Goal: Task Accomplishment & Management: Manage account settings

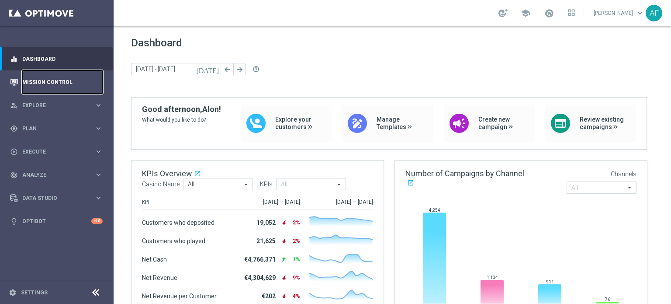
click at [66, 83] on link "Mission Control" at bounding box center [62, 81] width 80 height 23
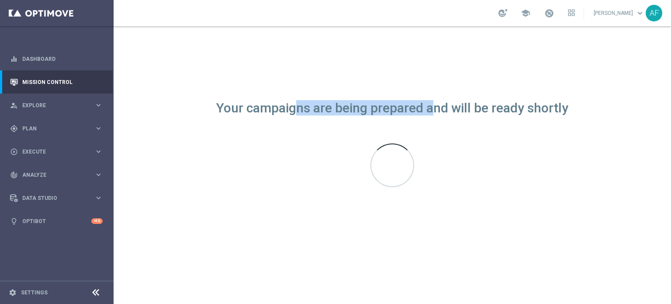
drag, startPoint x: 301, startPoint y: 108, endPoint x: 435, endPoint y: 112, distance: 134.6
click at [435, 112] on div "Your campaigns are being prepared and will be ready shortly" at bounding box center [392, 107] width 352 height 7
click at [439, 80] on div "Your campaigns are being prepared and will be ready shortly" at bounding box center [392, 164] width 557 height 277
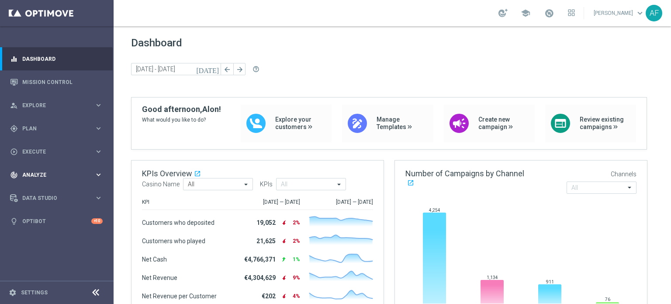
click at [54, 175] on span "Analyze" at bounding box center [58, 174] width 72 height 5
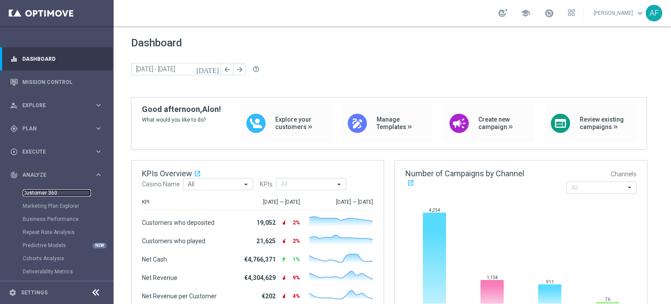
click at [49, 191] on link "Customer 360" at bounding box center [57, 192] width 68 height 7
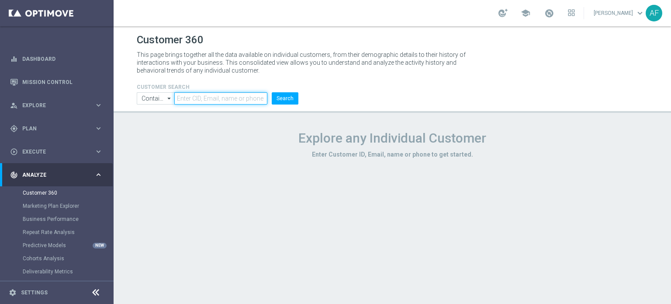
click at [198, 94] on input "text" at bounding box center [220, 98] width 93 height 12
paste input "346951758888328"
type input "346951758888328"
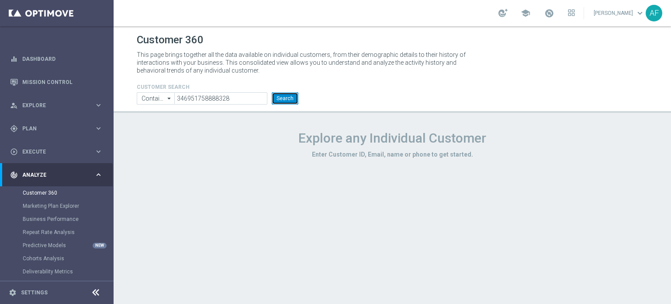
click at [282, 102] on button "Search" at bounding box center [285, 98] width 27 height 12
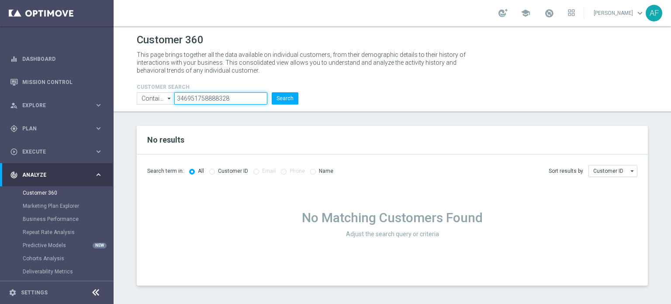
drag, startPoint x: 224, startPoint y: 97, endPoint x: 148, endPoint y: 95, distance: 76.5
click at [148, 95] on ul "Contains Contains arrow_drop_down Show Selected 0 of NaN Contains Equals" at bounding box center [218, 98] width 166 height 12
click at [233, 69] on p "This page brings together all the data available on individual customers, from …" at bounding box center [305, 63] width 336 height 24
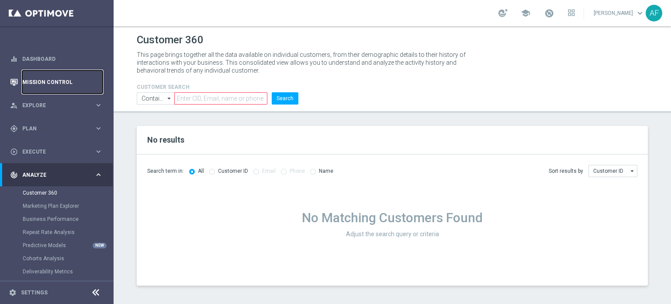
click at [58, 82] on link "Mission Control" at bounding box center [62, 81] width 80 height 23
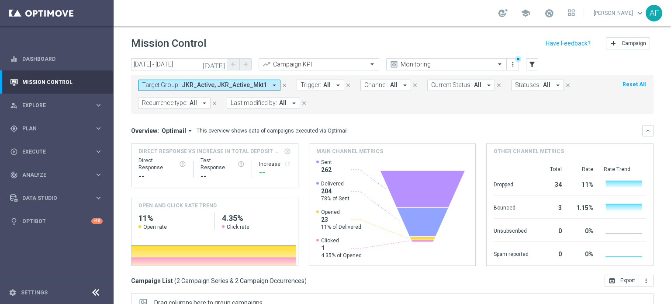
click at [242, 83] on span "JKR_Active, JKR_Active_Mkt1" at bounding box center [224, 84] width 85 height 7
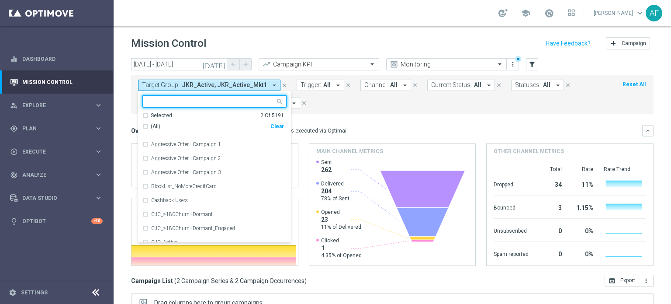
click at [323, 86] on span "All" at bounding box center [326, 84] width 7 height 7
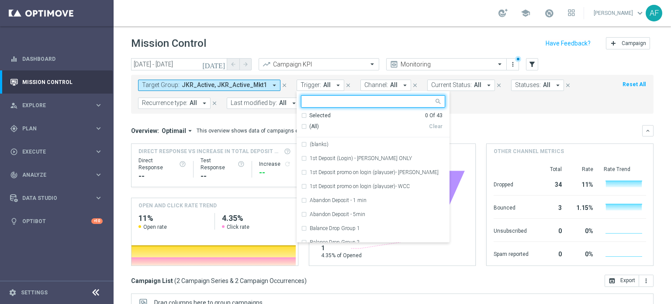
click at [310, 113] on div "Selected" at bounding box center [319, 115] width 21 height 7
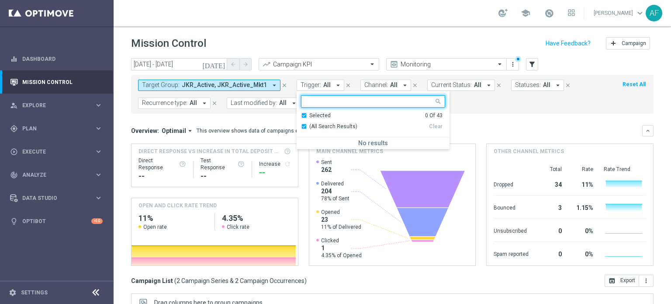
click at [311, 113] on div "Selected" at bounding box center [319, 115] width 21 height 7
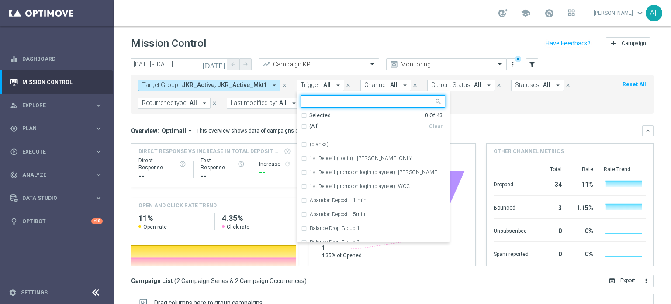
click at [309, 127] on span "(All)" at bounding box center [314, 126] width 10 height 7
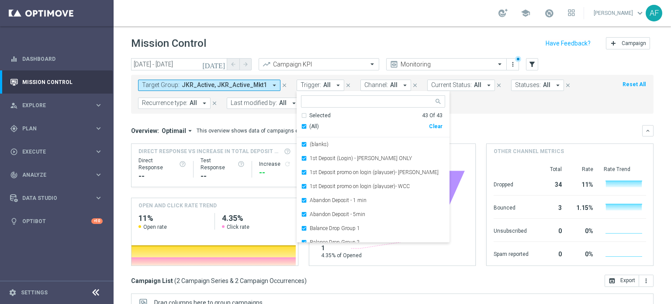
click at [262, 86] on button "Target Group: JKR_Active, JKR_Active_Mkt1 arrow_drop_down" at bounding box center [209, 84] width 142 height 11
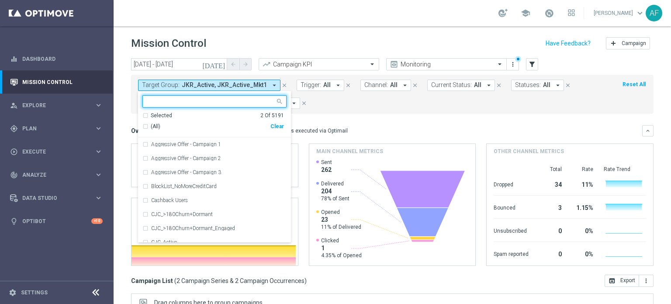
click at [164, 113] on div "Selected" at bounding box center [161, 115] width 21 height 7
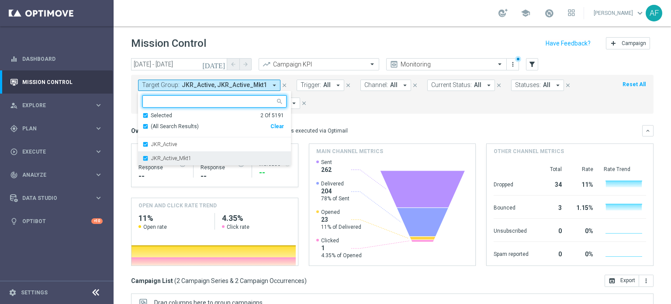
drag, startPoint x: 165, startPoint y: 144, endPoint x: 166, endPoint y: 150, distance: 6.3
click at [164, 144] on label "JKR_Active" at bounding box center [164, 144] width 26 height 5
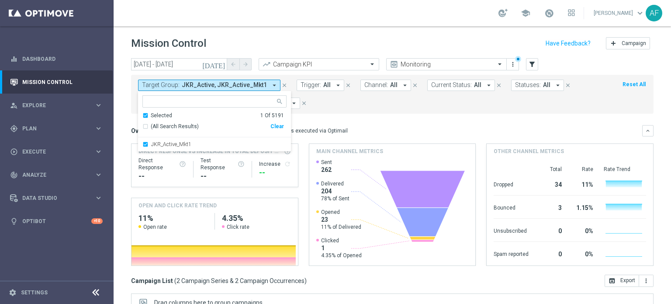
drag, startPoint x: 168, startPoint y: 142, endPoint x: 189, endPoint y: 136, distance: 22.3
click at [169, 142] on label "JKR_Active_Mkt1" at bounding box center [171, 144] width 40 height 5
click at [363, 102] on form "Target Group: JKR_Active, JKR_Active_Mkt1 arrow_drop_down Selected 0 Of 5191 (A…" at bounding box center [373, 93] width 470 height 29
click at [360, 86] on button "Channel: All arrow_drop_down" at bounding box center [385, 84] width 51 height 11
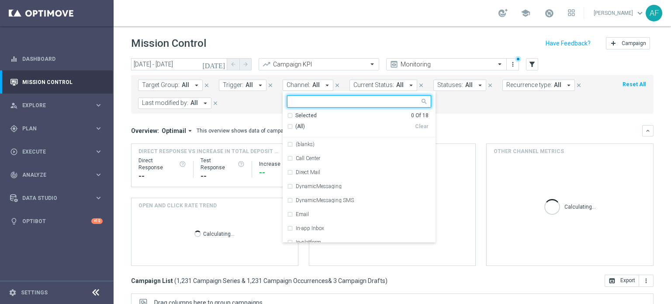
click at [230, 81] on span "Trigger:" at bounding box center [233, 84] width 21 height 7
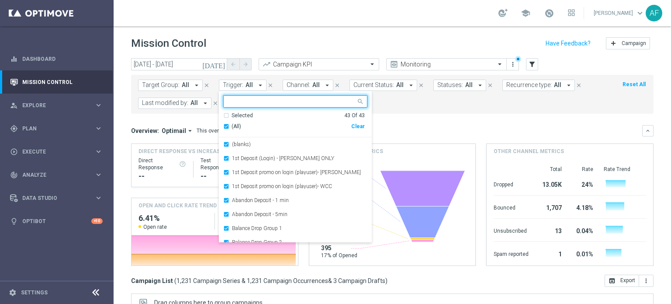
click at [439, 115] on mini-dashboard "Overview: Optimail arrow_drop_down This overview shows data of campaigns execut…" at bounding box center [392, 194] width 522 height 161
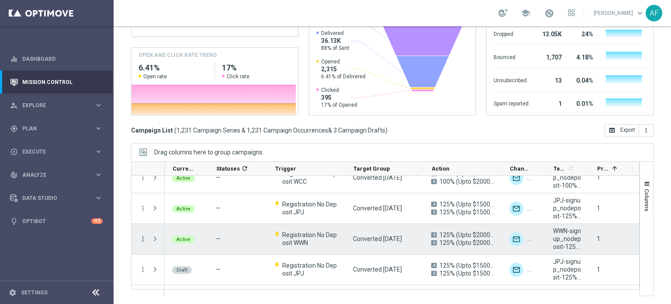
click at [143, 238] on icon "more_vert" at bounding box center [143, 239] width 8 height 8
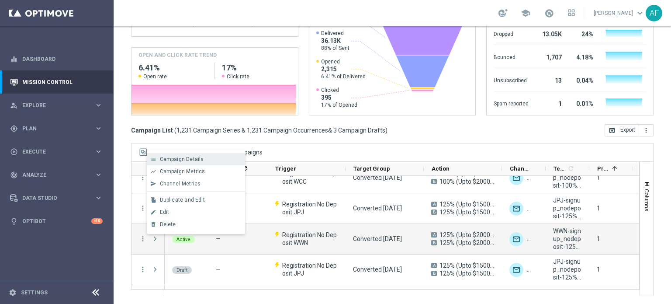
click at [174, 158] on span "Campaign Details" at bounding box center [182, 159] width 44 height 6
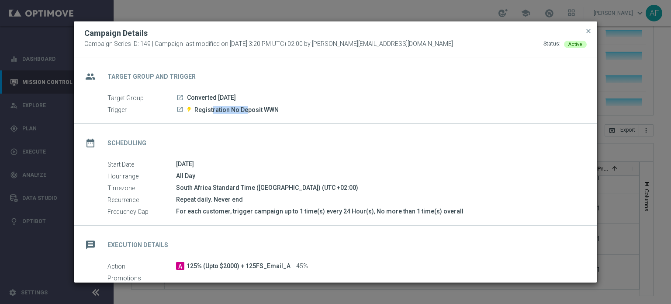
drag, startPoint x: 211, startPoint y: 108, endPoint x: 246, endPoint y: 110, distance: 35.4
click at [246, 110] on span "Registration No Deposit WWN" at bounding box center [236, 110] width 84 height 8
click at [248, 136] on div "date_range Scheduling" at bounding box center [335, 142] width 523 height 36
click at [180, 97] on icon "launch" at bounding box center [179, 97] width 7 height 7
click at [180, 110] on icon "launch" at bounding box center [179, 109] width 7 height 7
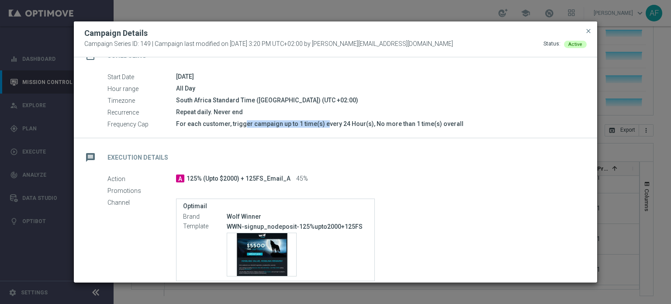
drag, startPoint x: 209, startPoint y: 121, endPoint x: 288, endPoint y: 123, distance: 79.5
click at [288, 123] on div "For each customer, trigger campaign up to 1 time(s) every 24 Hour(s), No more t…" at bounding box center [378, 123] width 404 height 9
drag, startPoint x: 199, startPoint y: 124, endPoint x: 334, endPoint y: 124, distance: 134.5
click at [334, 124] on div "For each customer, trigger campaign up to 1 time(s) every 24 Hour(s), No more t…" at bounding box center [378, 123] width 404 height 9
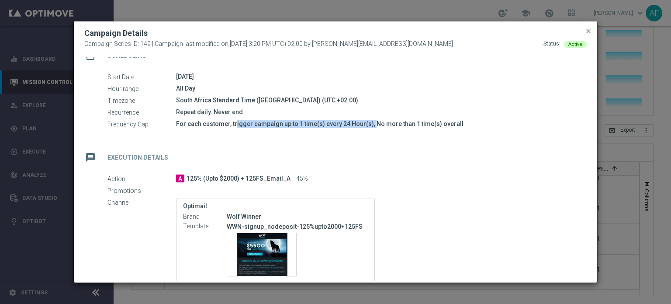
click at [334, 124] on div "For each customer, trigger campaign up to 1 time(s) every 24 Hour(s), No more t…" at bounding box center [378, 123] width 404 height 9
drag, startPoint x: 249, startPoint y: 122, endPoint x: 435, endPoint y: 128, distance: 186.6
click at [435, 128] on div "For each customer, trigger campaign up to 1 time(s) every 24 Hour(s), No more t…" at bounding box center [378, 123] width 404 height 9
click at [436, 127] on div "For each customer, trigger campaign up to 1 time(s) every 24 Hour(s), No more t…" at bounding box center [378, 123] width 404 height 9
drag, startPoint x: 437, startPoint y: 123, endPoint x: 218, endPoint y: 127, distance: 219.3
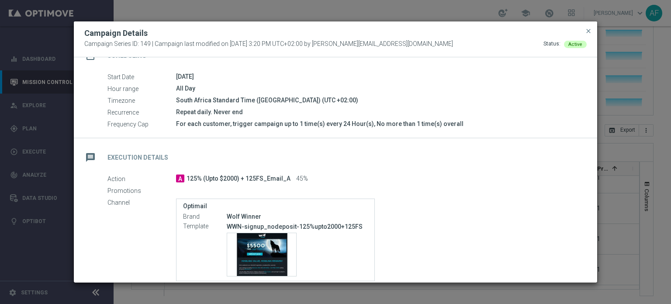
click at [218, 127] on div "For each customer, trigger campaign up to 1 time(s) every 24 Hour(s), No more t…" at bounding box center [378, 123] width 404 height 9
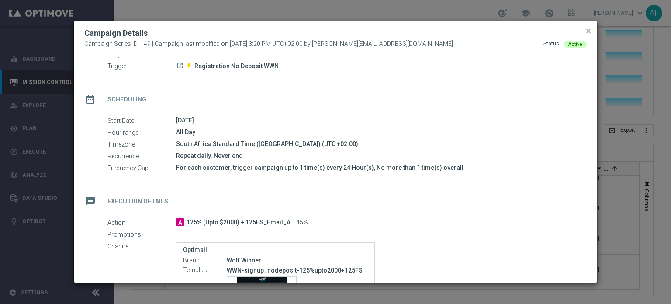
scroll to position [87, 0]
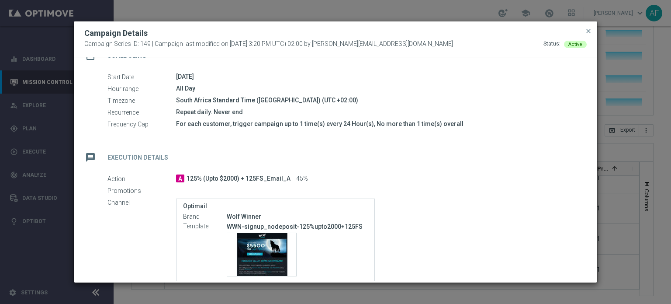
drag, startPoint x: 185, startPoint y: 110, endPoint x: 233, endPoint y: 114, distance: 48.3
click at [233, 114] on div "Repeat daily. Never end" at bounding box center [378, 111] width 404 height 9
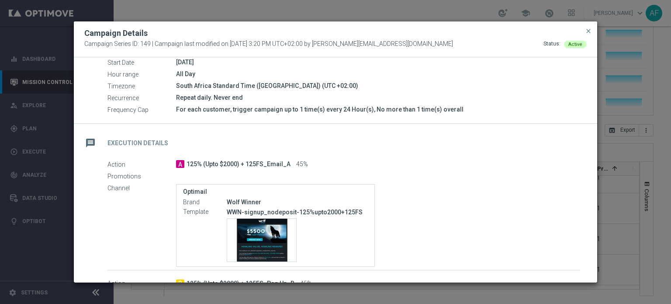
scroll to position [0, 0]
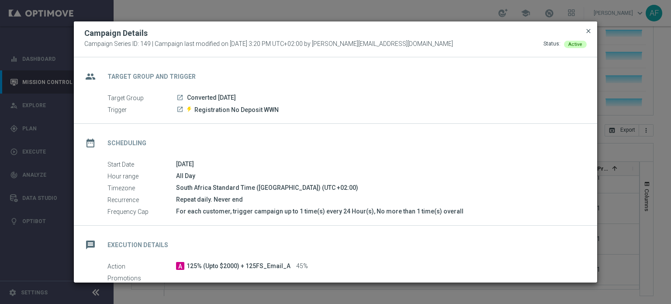
click at [589, 29] on span "close" at bounding box center [588, 31] width 7 height 7
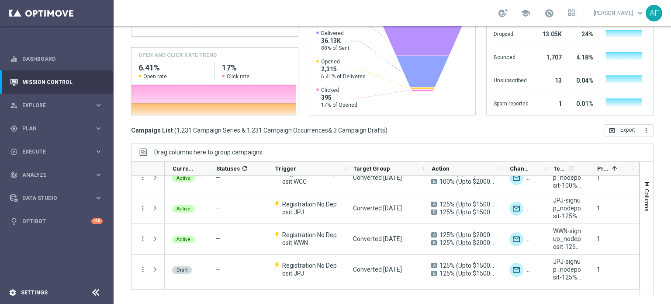
click at [35, 295] on div "settings Settings" at bounding box center [43, 292] width 87 height 8
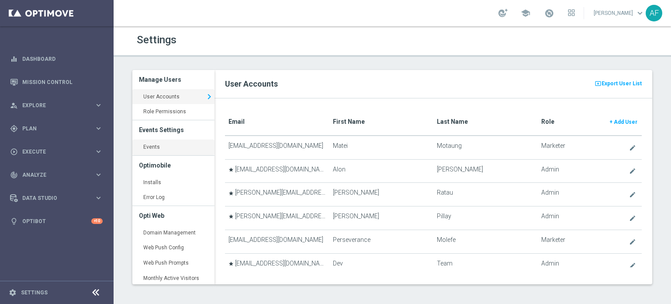
click at [187, 146] on link "Events keyboard_arrow_right" at bounding box center [173, 147] width 82 height 16
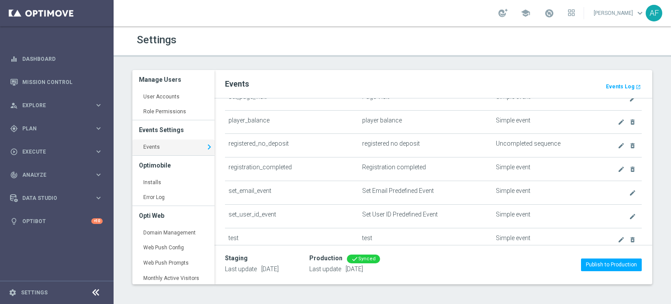
scroll to position [349, 0]
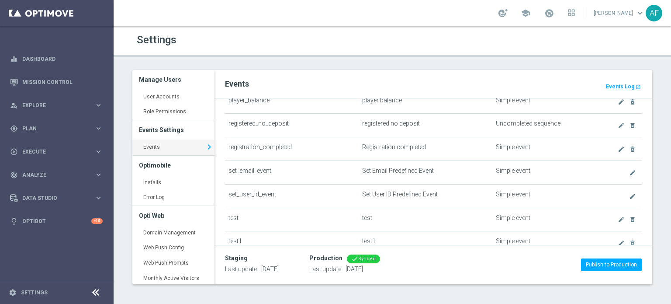
drag, startPoint x: 370, startPoint y: 117, endPoint x: 405, endPoint y: 117, distance: 34.9
click at [405, 117] on td "registered no deposit" at bounding box center [426, 126] width 134 height 24
click at [618, 122] on icon "create" at bounding box center [621, 125] width 7 height 7
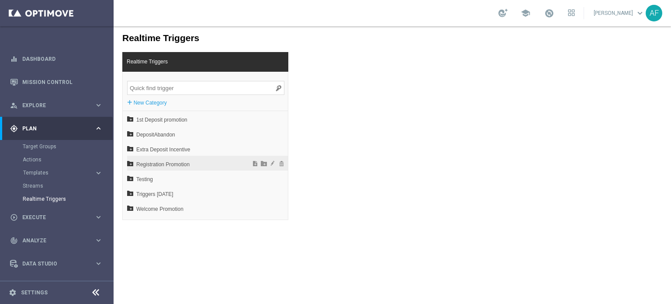
click at [161, 165] on span "Registration Promotion" at bounding box center [184, 164] width 97 height 15
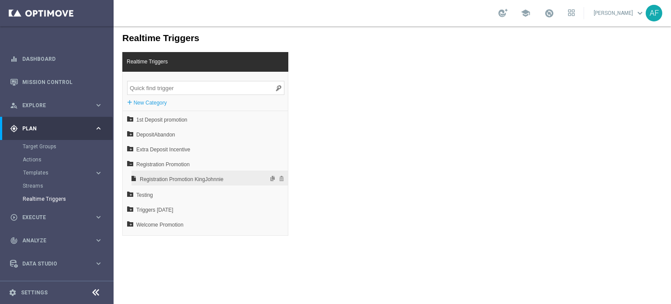
click at [163, 175] on span "Registration Promotion KingJohnnie" at bounding box center [187, 179] width 94 height 15
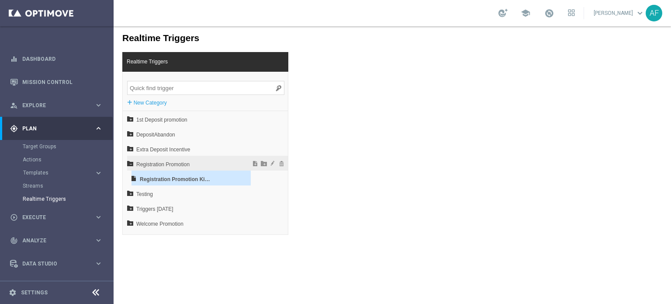
click at [163, 164] on span "Registration Promotion" at bounding box center [184, 164] width 97 height 15
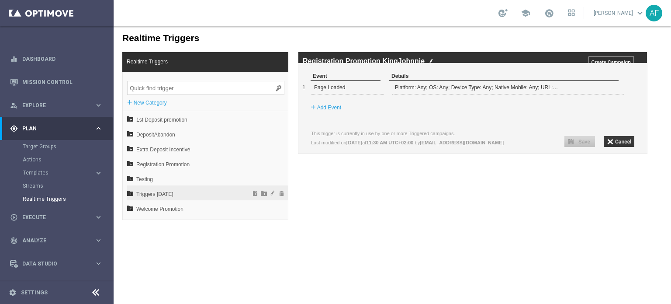
click at [164, 192] on span "Triggers May 2023" at bounding box center [184, 194] width 97 height 15
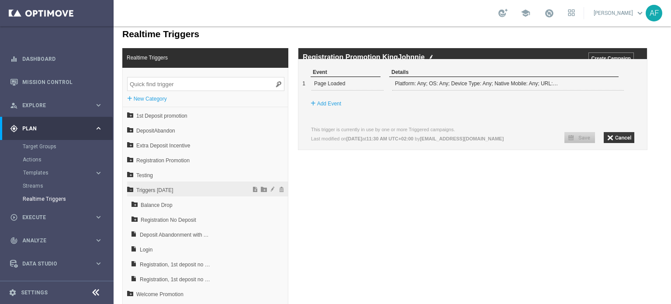
scroll to position [5, 0]
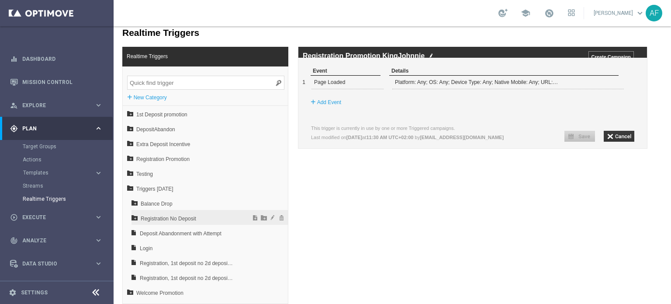
click at [202, 215] on span "Registration No Deposit" at bounding box center [188, 218] width 94 height 15
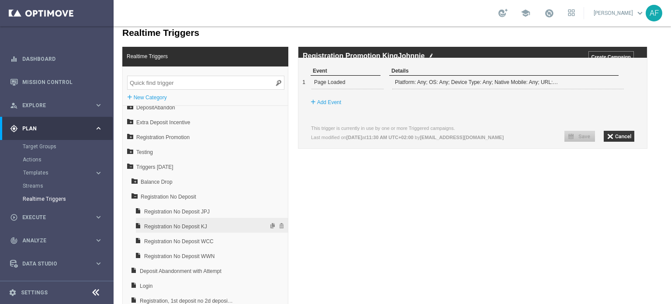
scroll to position [43, 0]
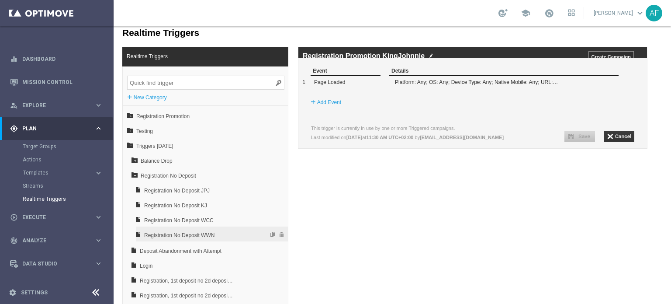
click at [195, 232] on span "Registration No Deposit WWN" at bounding box center [189, 235] width 91 height 15
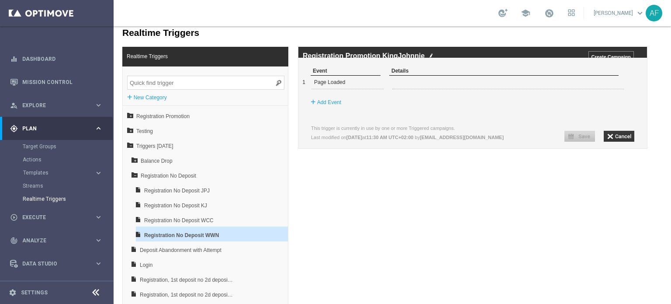
type input "1"
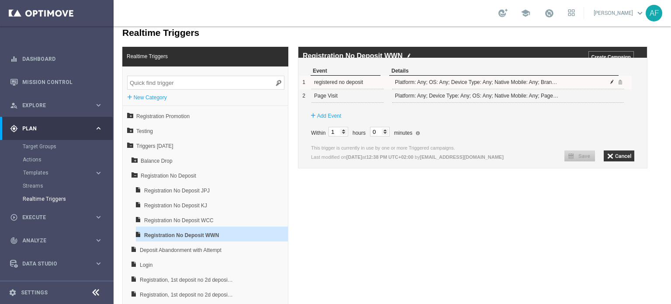
click at [613, 84] on span at bounding box center [611, 81] width 5 height 5
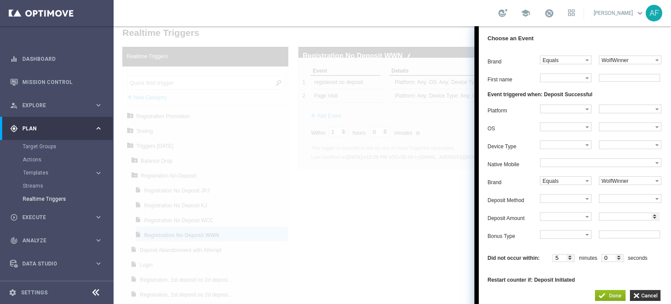
scroll to position [87, 0]
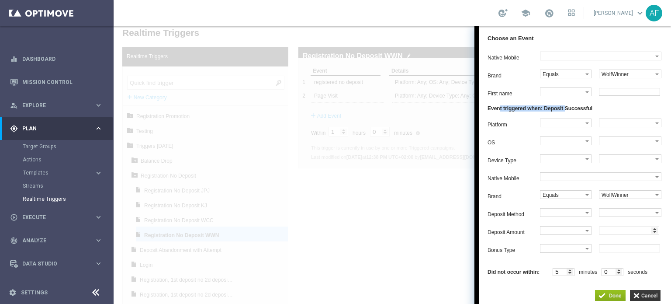
drag, startPoint x: 499, startPoint y: 110, endPoint x: 597, endPoint y: 111, distance: 97.9
click at [565, 110] on h4 "Event triggered when: Deposit Successful" at bounding box center [578, 108] width 183 height 6
click at [605, 111] on h4 "Event triggered when: Deposit Successful" at bounding box center [578, 108] width 183 height 6
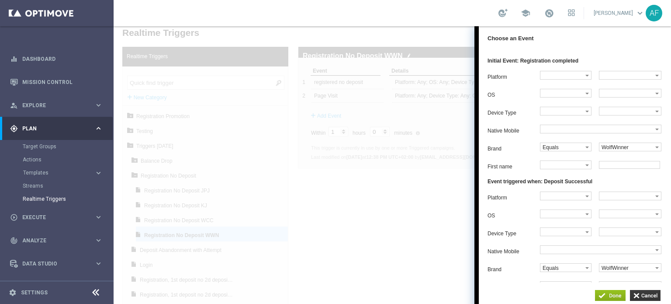
scroll to position [0, 0]
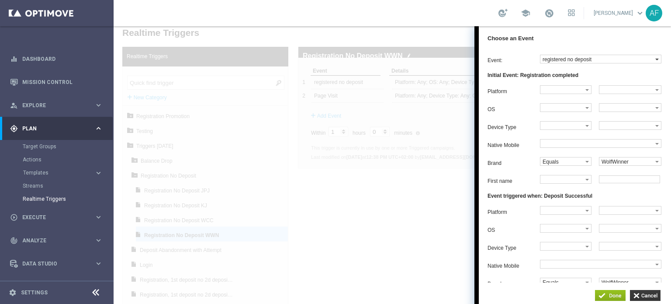
click at [589, 61] on label "registered no deposit" at bounding box center [597, 59] width 115 height 8
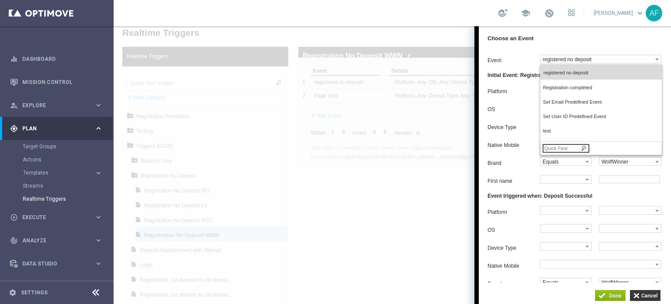
click at [595, 35] on div "Choose an Event" at bounding box center [575, 38] width 192 height 24
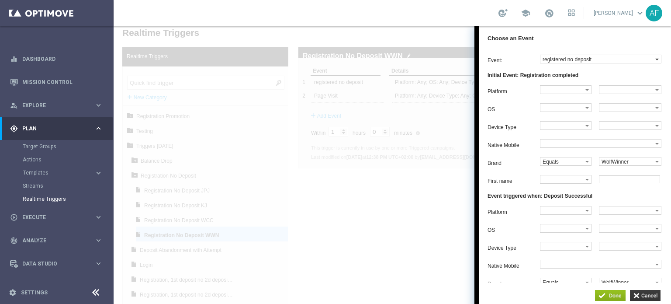
click at [588, 62] on label "registered no deposit" at bounding box center [597, 59] width 115 height 8
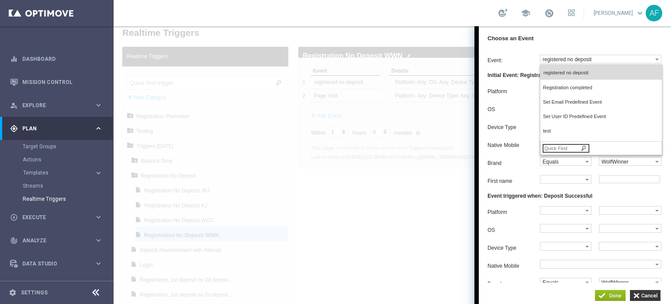
click at [587, 41] on div "Choose an Event" at bounding box center [575, 38] width 192 height 24
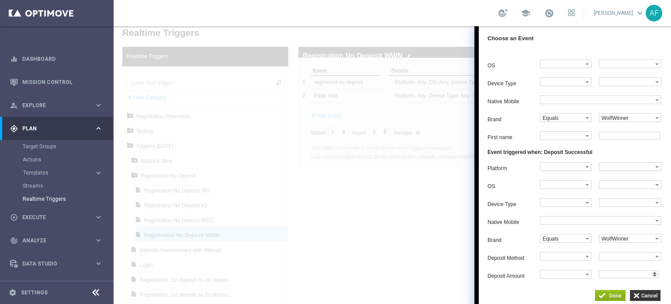
scroll to position [0, 0]
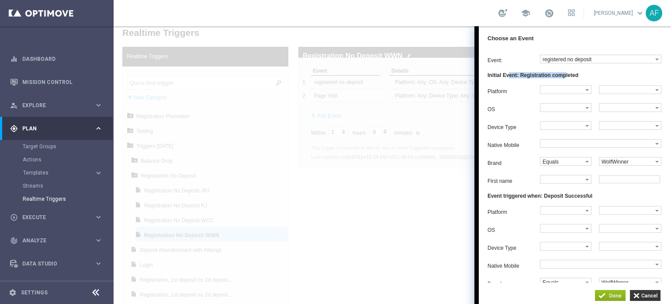
drag, startPoint x: 509, startPoint y: 75, endPoint x: 565, endPoint y: 74, distance: 56.4
click at [565, 74] on h4 "Initial Event: Registration completed" at bounding box center [578, 75] width 183 height 6
drag, startPoint x: 506, startPoint y: 75, endPoint x: 555, endPoint y: 78, distance: 49.0
click at [555, 78] on h4 "Initial Event: Registration completed" at bounding box center [578, 75] width 183 height 6
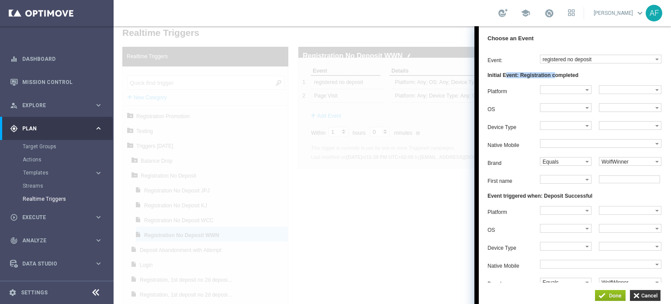
click at [555, 78] on h4 "Initial Event: Registration completed" at bounding box center [578, 75] width 183 height 6
drag, startPoint x: 504, startPoint y: 75, endPoint x: 559, endPoint y: 77, distance: 55.5
click at [559, 77] on h4 "Initial Event: Registration completed" at bounding box center [578, 75] width 183 height 6
click at [585, 75] on h4 "Initial Event: Registration completed" at bounding box center [578, 75] width 183 height 6
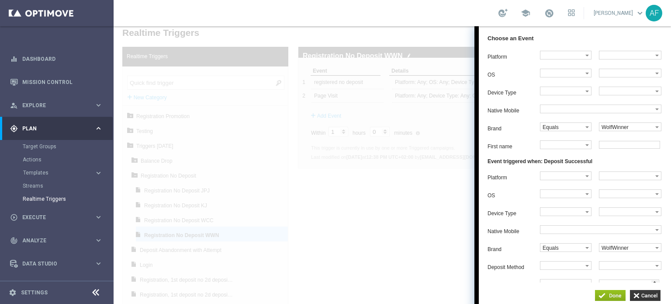
scroll to position [87, 0]
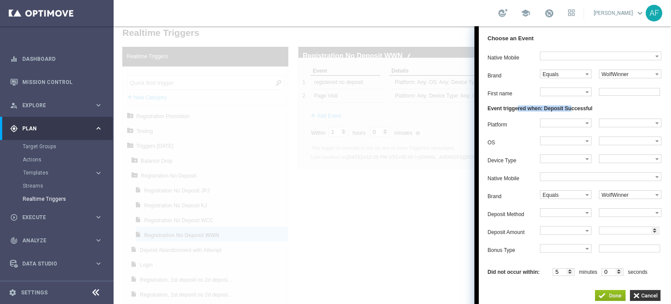
drag, startPoint x: 518, startPoint y: 110, endPoint x: 572, endPoint y: 110, distance: 53.3
click at [572, 110] on h4 "Event triggered when: Deposit Successful" at bounding box center [578, 108] width 183 height 6
click at [573, 110] on h4 "Event triggered when: Deposit Successful" at bounding box center [578, 108] width 183 height 6
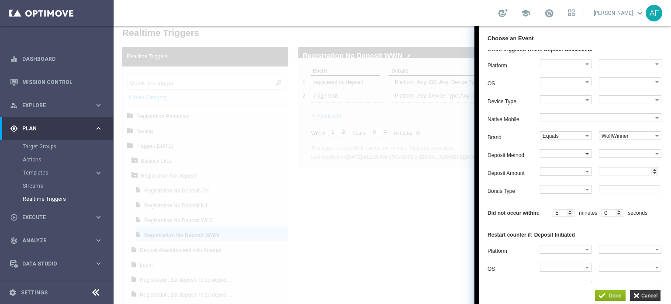
scroll to position [190, 0]
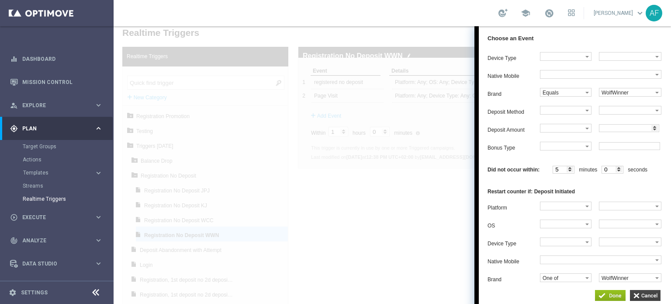
click at [648, 295] on input "button" at bounding box center [645, 295] width 31 height 11
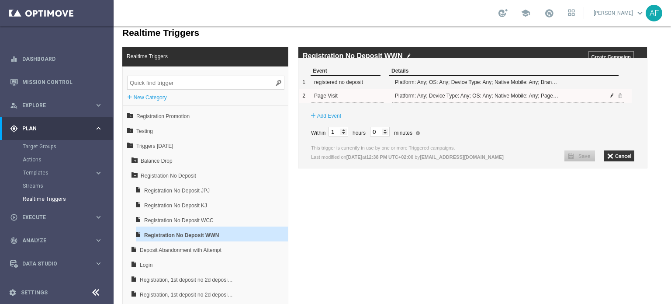
click at [612, 98] on span at bounding box center [611, 95] width 5 height 5
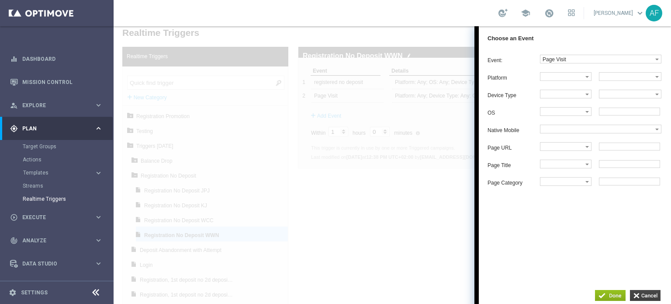
click at [644, 294] on input "button" at bounding box center [645, 295] width 31 height 11
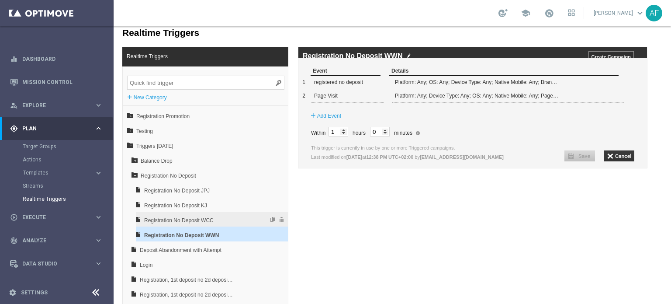
click at [208, 220] on span "Registration No Deposit WCC" at bounding box center [189, 220] width 91 height 15
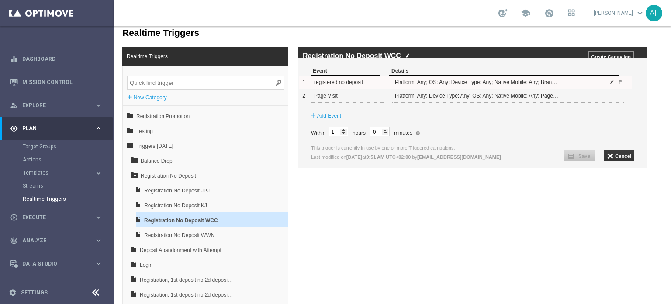
click at [612, 84] on span at bounding box center [611, 81] width 5 height 5
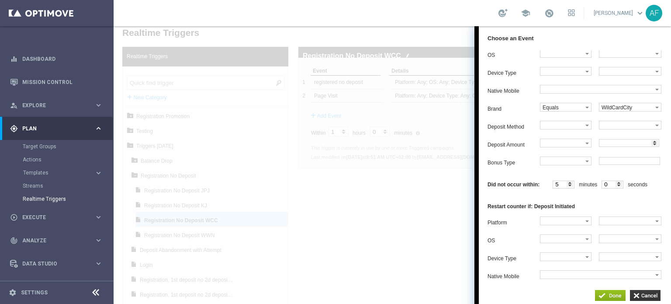
scroll to position [190, 0]
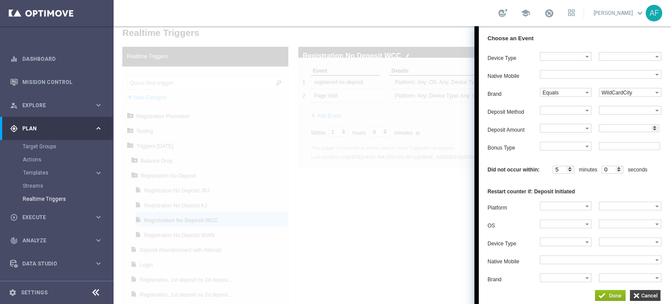
click at [646, 294] on input "button" at bounding box center [645, 295] width 31 height 11
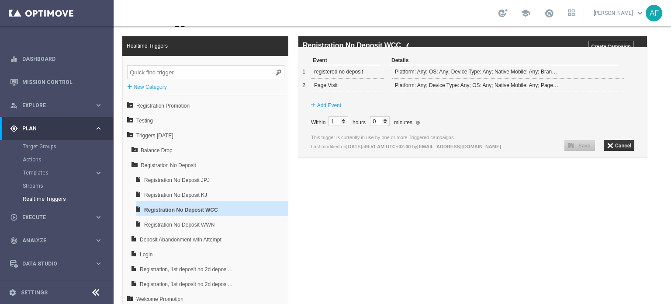
scroll to position [22, 0]
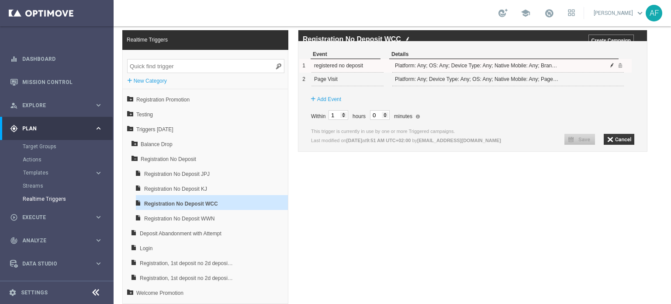
click at [611, 68] on span at bounding box center [611, 64] width 5 height 5
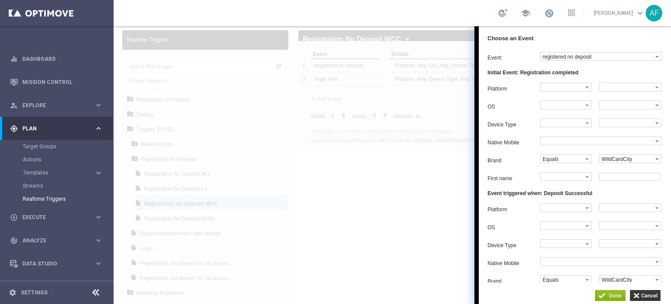
scroll to position [0, 0]
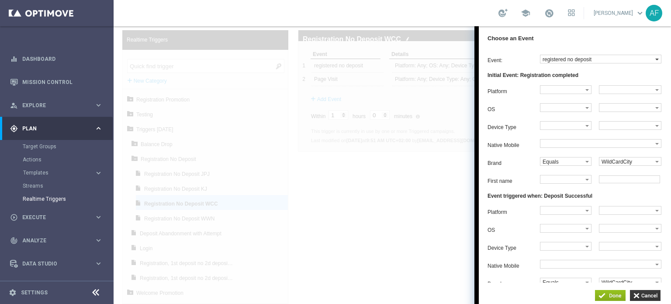
click at [585, 59] on label "registered no deposit" at bounding box center [597, 59] width 115 height 8
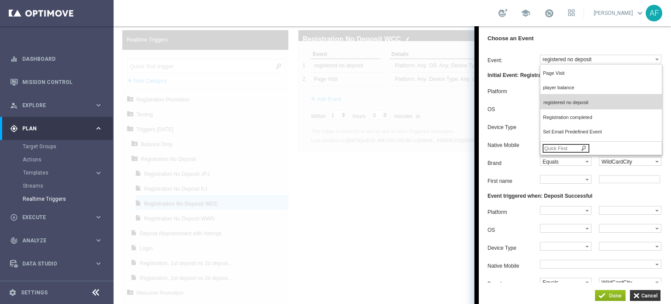
scroll to position [204, 0]
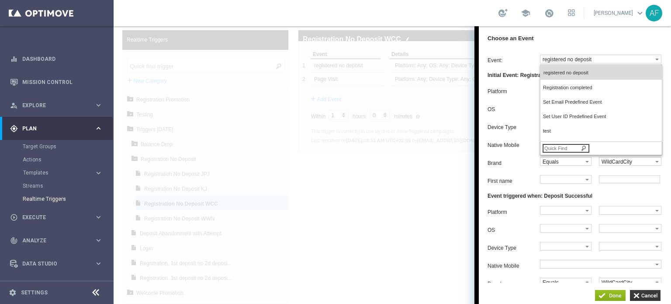
click at [577, 40] on div "Choose an Event" at bounding box center [575, 38] width 192 height 24
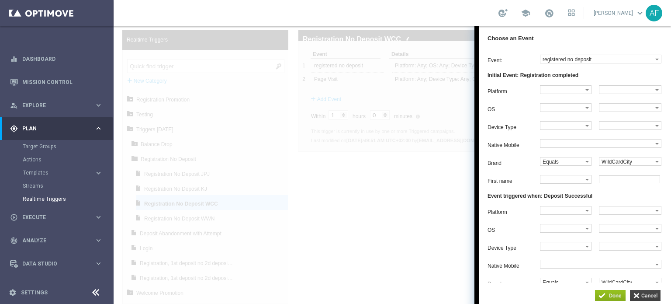
click at [644, 296] on input "button" at bounding box center [645, 295] width 31 height 11
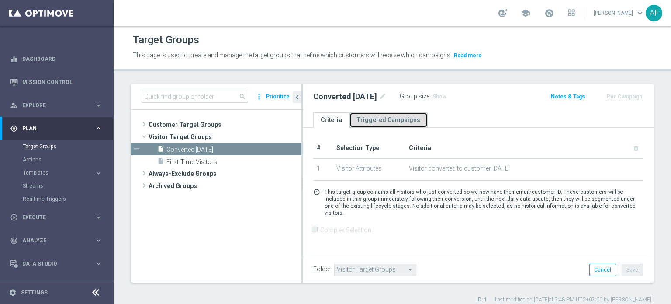
click at [407, 121] on link "Triggered Campaigns" at bounding box center [388, 119] width 78 height 15
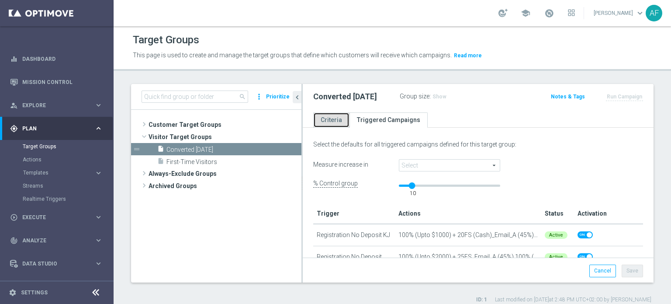
click at [329, 121] on link "Criteria" at bounding box center [331, 119] width 36 height 15
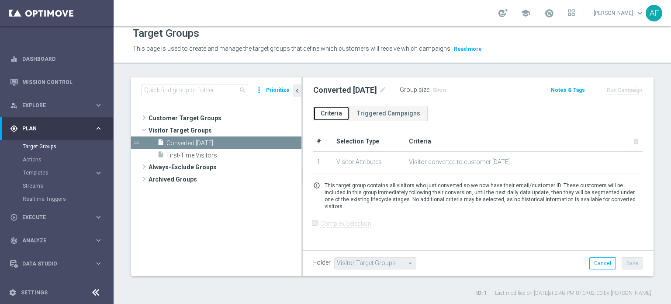
scroll to position [8, 0]
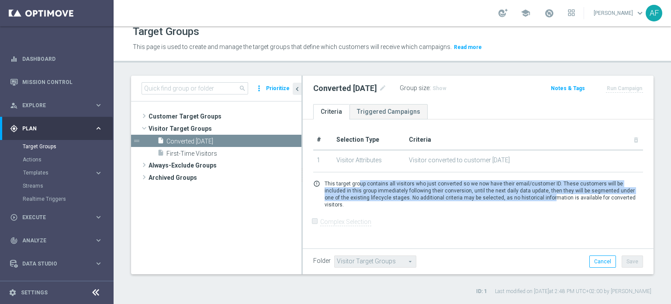
drag, startPoint x: 359, startPoint y: 182, endPoint x: 521, endPoint y: 198, distance: 162.5
click at [521, 198] on p "This target group contains all visitors who just converted so we now have their…" at bounding box center [484, 194] width 318 height 28
drag, startPoint x: 535, startPoint y: 197, endPoint x: 455, endPoint y: 182, distance: 80.9
click at [455, 182] on p "This target group contains all visitors who just converted so we now have their…" at bounding box center [484, 194] width 318 height 28
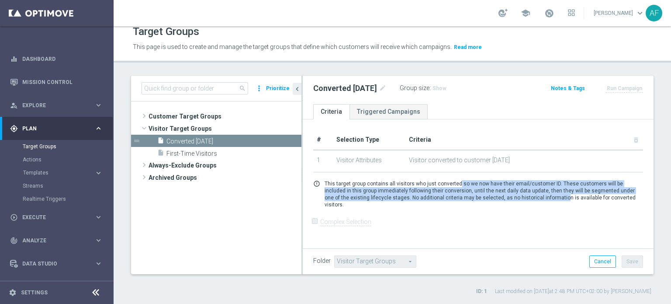
click at [455, 182] on p "This target group contains all visitors who just converted so we now have their…" at bounding box center [484, 194] width 318 height 28
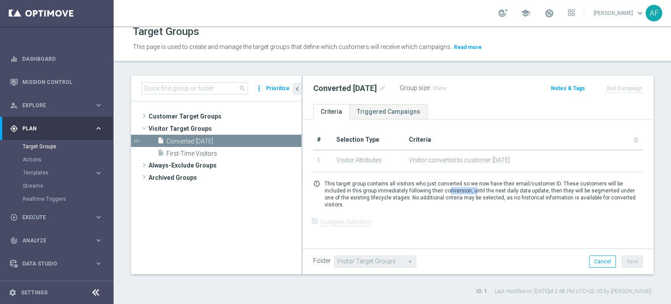
drag, startPoint x: 430, startPoint y: 190, endPoint x: 465, endPoint y: 189, distance: 35.0
click at [450, 190] on p "This target group contains all visitors who just converted so we now have their…" at bounding box center [484, 194] width 318 height 28
drag, startPoint x: 470, startPoint y: 189, endPoint x: 518, endPoint y: 194, distance: 47.9
click at [515, 188] on p "This target group contains all visitors who just converted so we now have their…" at bounding box center [484, 194] width 318 height 28
click at [518, 194] on p "This target group contains all visitors who just converted so we now have their…" at bounding box center [484, 194] width 318 height 28
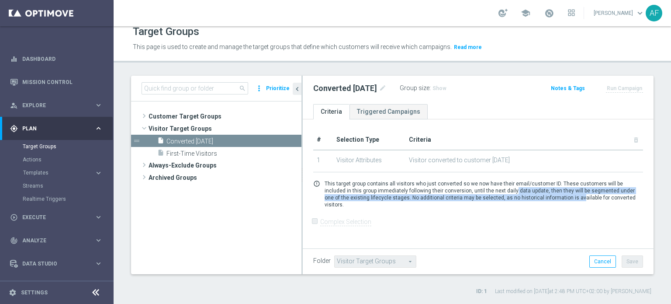
drag, startPoint x: 549, startPoint y: 195, endPoint x: 483, endPoint y: 187, distance: 66.1
click at [483, 187] on p "This target group contains all visitors who just converted so we now have their…" at bounding box center [484, 194] width 318 height 28
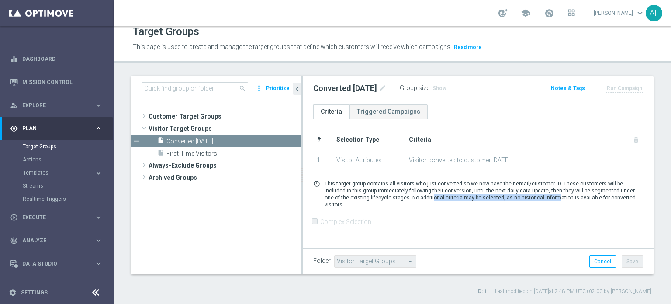
drag, startPoint x: 405, startPoint y: 197, endPoint x: 523, endPoint y: 196, distance: 117.9
click at [523, 196] on p "This target group contains all visitors who just converted so we now have their…" at bounding box center [484, 194] width 318 height 28
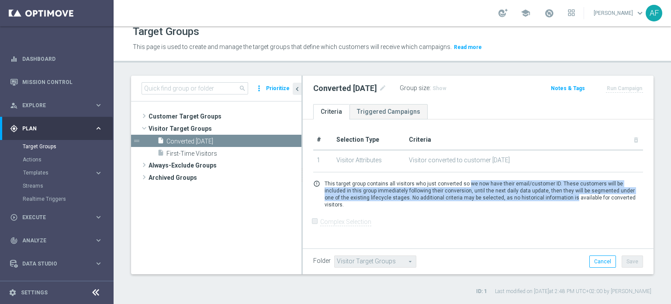
drag, startPoint x: 541, startPoint y: 195, endPoint x: 465, endPoint y: 181, distance: 76.9
click at [466, 181] on p "This target group contains all visitors who just converted so we now have their…" at bounding box center [484, 194] width 318 height 28
click at [465, 181] on p "This target group contains all visitors who just converted so we now have their…" at bounding box center [484, 194] width 318 height 28
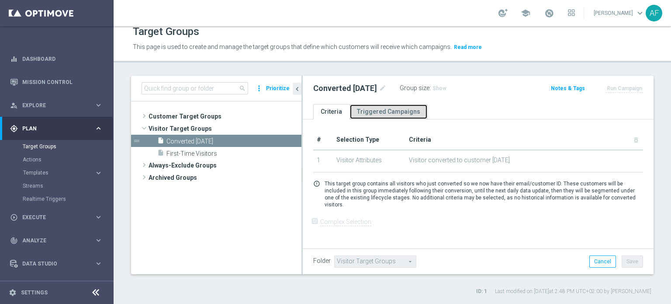
click at [405, 115] on link "Triggered Campaigns" at bounding box center [388, 111] width 78 height 15
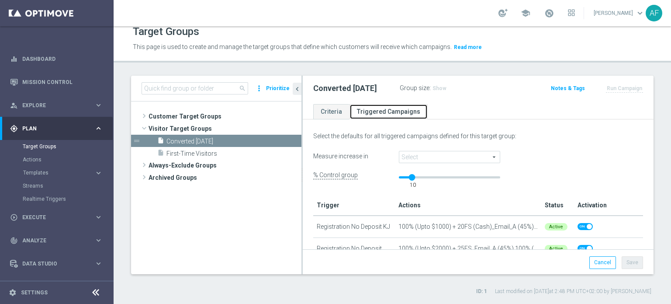
scroll to position [0, 0]
click at [335, 114] on link "Criteria" at bounding box center [331, 111] width 36 height 15
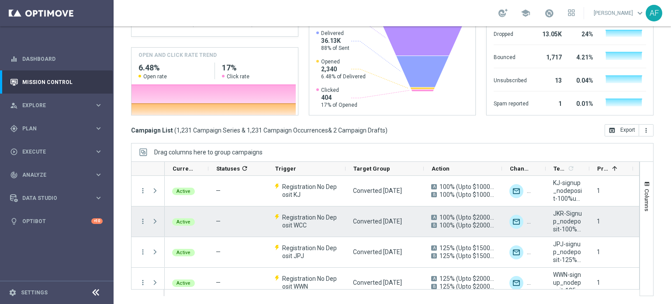
scroll to position [44, 0]
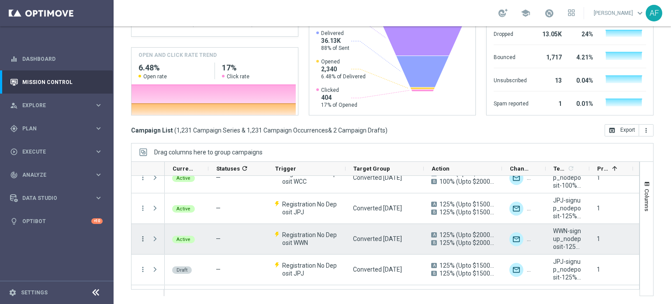
click at [141, 238] on icon "more_vert" at bounding box center [143, 239] width 8 height 8
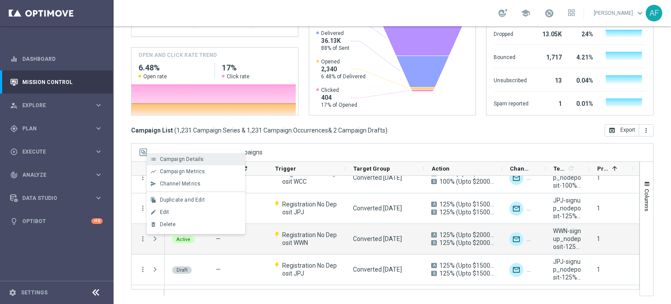
click at [175, 158] on span "Campaign Details" at bounding box center [182, 159] width 44 height 6
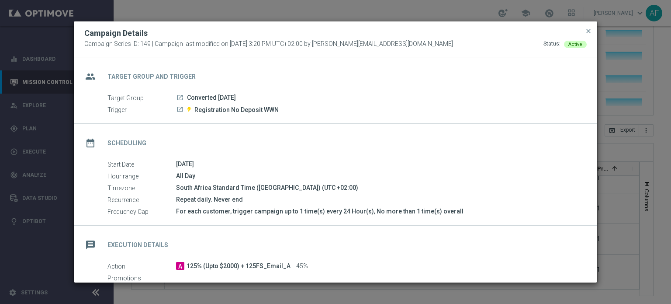
drag, startPoint x: 301, startPoint y: 28, endPoint x: 489, endPoint y: 69, distance: 192.5
click at [662, 22] on modal-container "Campaign Details Campaign Series ID: 149 | Campaign last modified on 15 Apr 202…" at bounding box center [335, 152] width 671 height 304
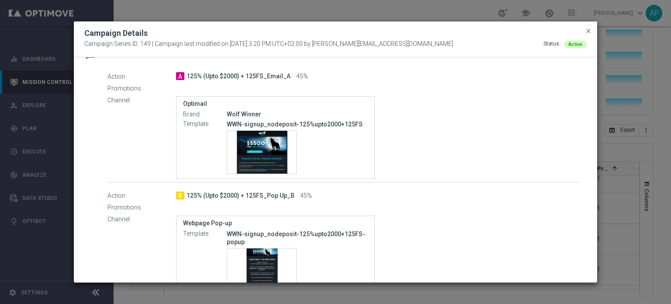
scroll to position [175, 0]
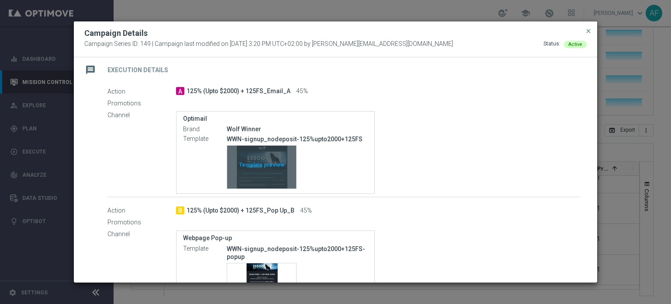
click at [250, 167] on div "Template preview" at bounding box center [261, 166] width 69 height 43
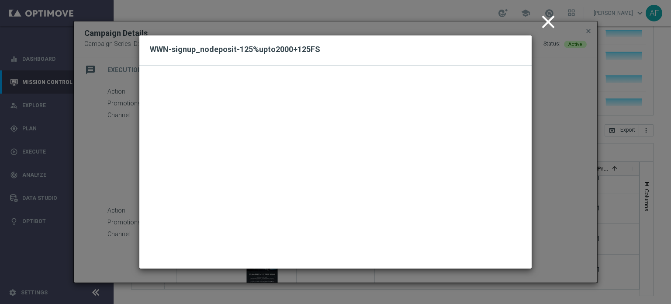
click at [549, 25] on icon "close" at bounding box center [548, 22] width 22 height 22
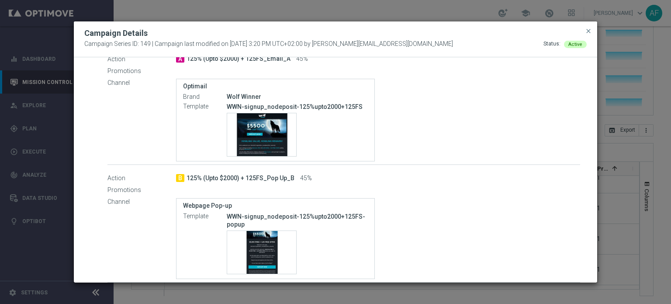
scroll to position [233, 0]
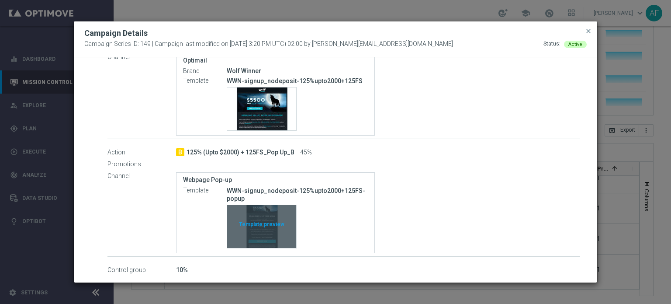
click at [267, 216] on div "Template preview" at bounding box center [261, 226] width 69 height 43
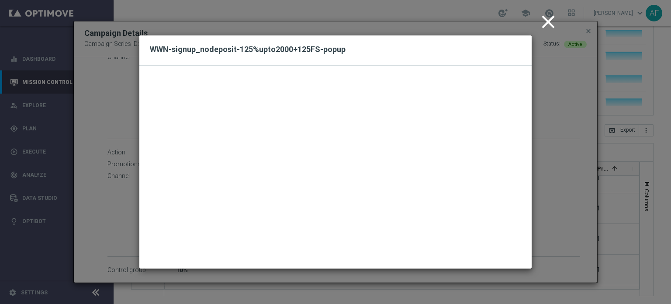
click at [543, 19] on icon "close" at bounding box center [548, 22] width 22 height 22
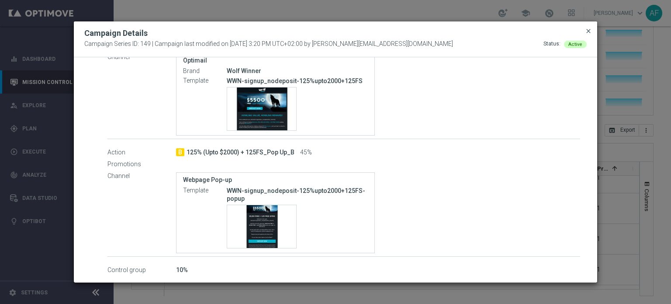
click at [588, 29] on span "close" at bounding box center [588, 31] width 7 height 7
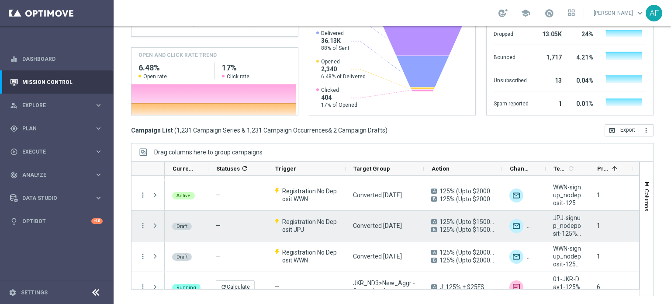
scroll to position [44, 0]
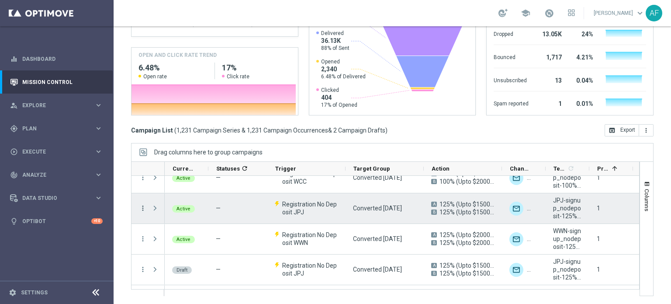
click at [143, 206] on icon "more_vert" at bounding box center [143, 208] width 8 height 8
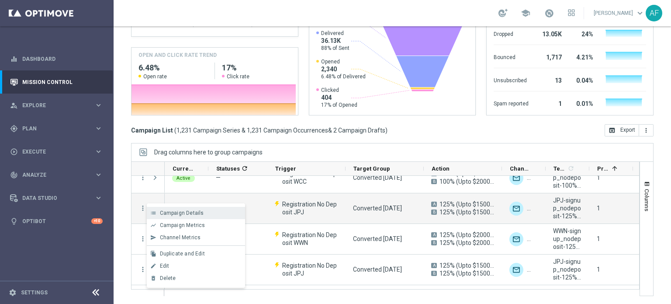
click at [185, 209] on div "list Campaign Details" at bounding box center [196, 213] width 98 height 12
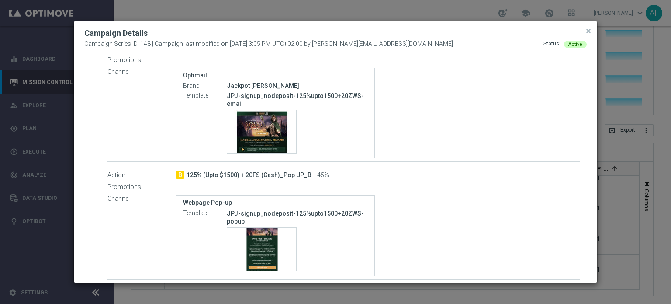
scroll to position [218, 0]
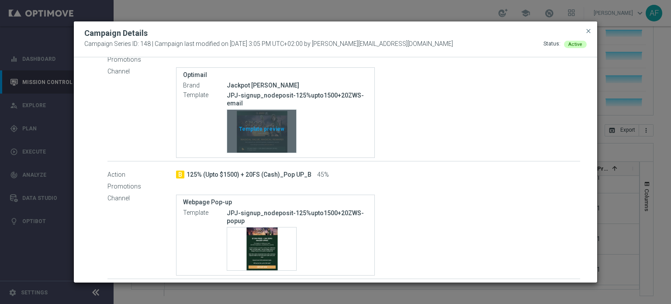
click at [275, 134] on div "Template preview" at bounding box center [261, 131] width 69 height 43
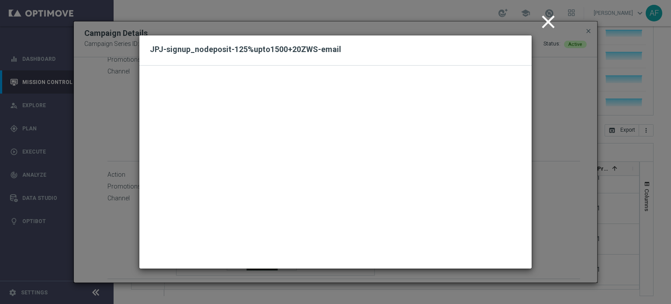
click at [549, 19] on icon "close" at bounding box center [548, 22] width 22 height 22
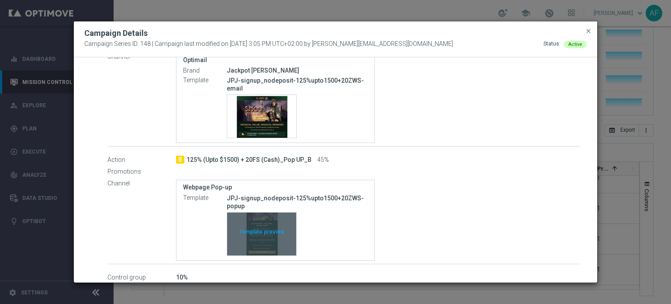
scroll to position [241, 0]
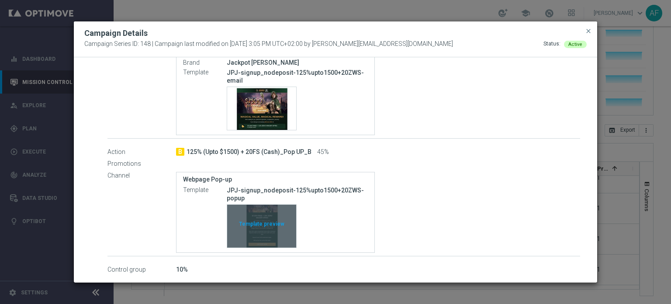
click at [266, 215] on div "Template preview" at bounding box center [261, 225] width 69 height 43
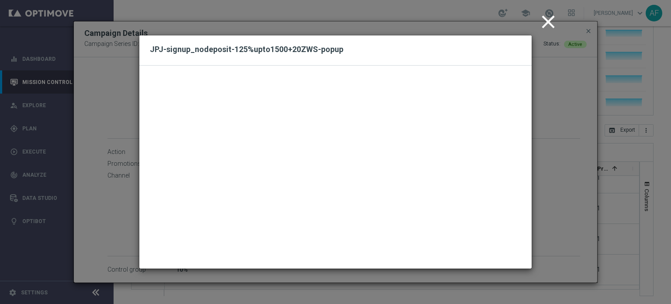
click at [547, 24] on icon "close" at bounding box center [548, 22] width 22 height 22
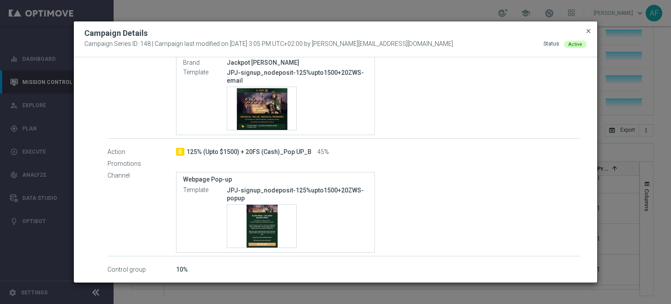
click at [589, 31] on span "close" at bounding box center [588, 31] width 7 height 7
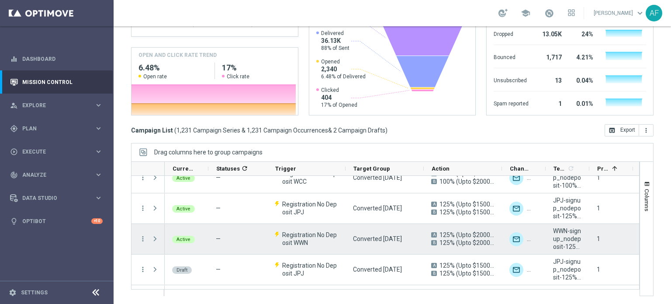
scroll to position [0, 0]
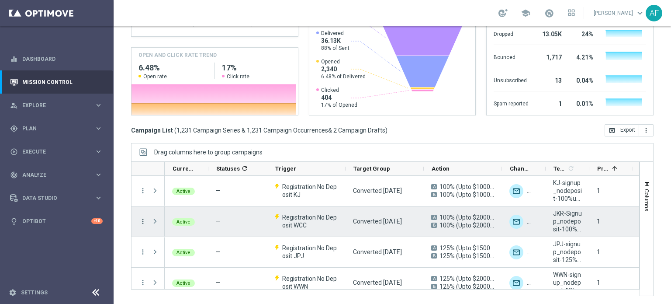
click at [144, 221] on icon "more_vert" at bounding box center [143, 221] width 8 height 8
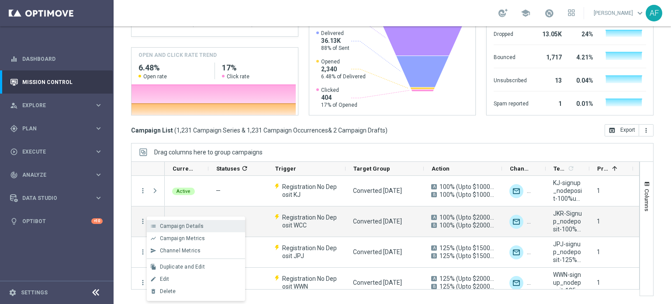
click at [182, 227] on span "Campaign Details" at bounding box center [182, 226] width 44 height 6
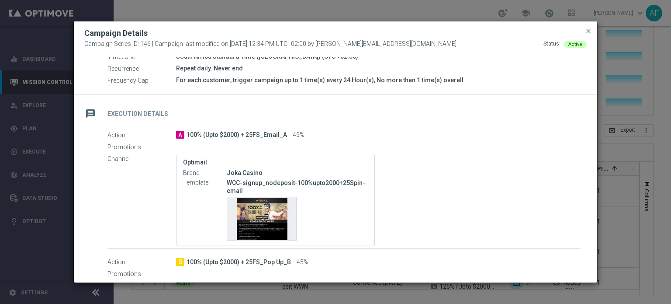
scroll to position [175, 0]
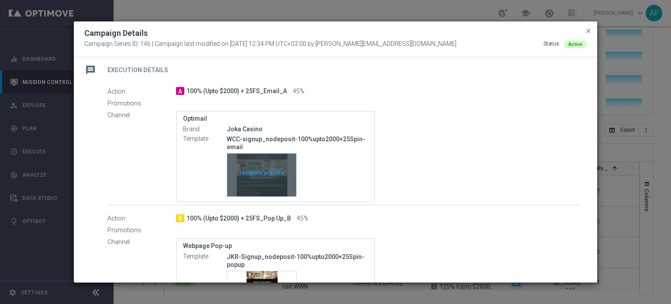
click at [278, 175] on div "Template preview" at bounding box center [261, 174] width 69 height 43
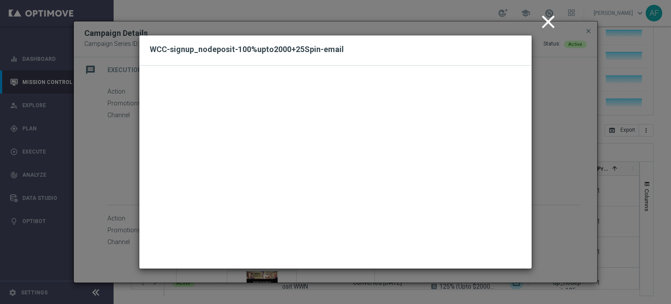
click at [546, 22] on icon "close" at bounding box center [548, 22] width 22 height 22
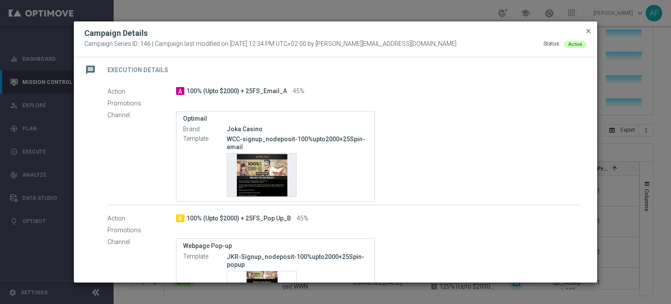
click at [590, 31] on span "close" at bounding box center [588, 31] width 7 height 7
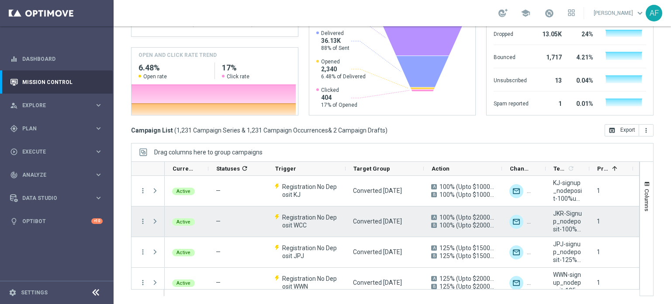
scroll to position [107, 0]
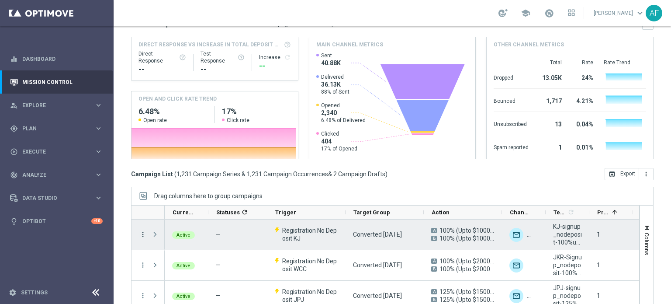
click at [145, 234] on icon "more_vert" at bounding box center [143, 234] width 8 height 8
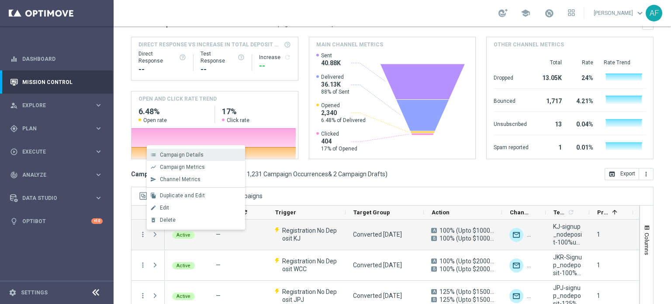
click at [190, 155] on span "Campaign Details" at bounding box center [182, 155] width 44 height 6
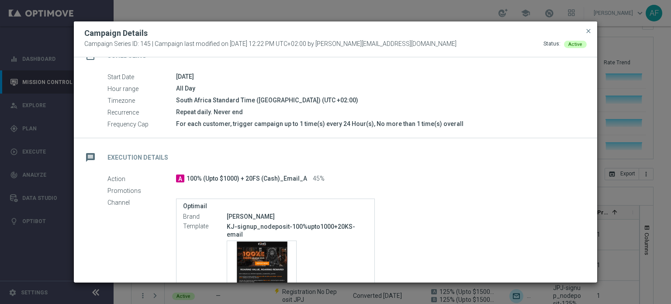
scroll to position [175, 0]
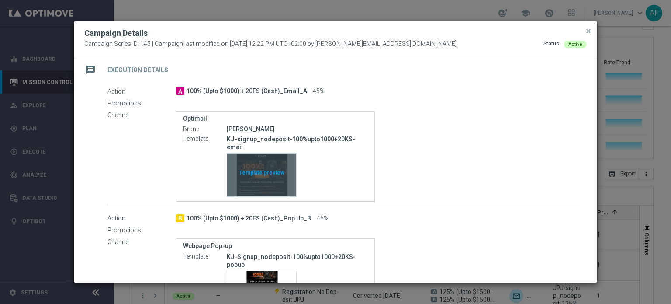
click at [272, 171] on div "Template preview" at bounding box center [261, 174] width 69 height 43
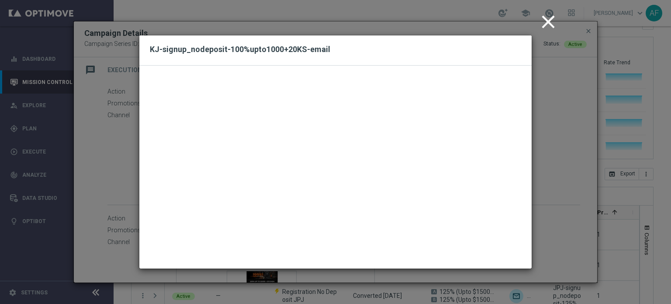
click at [548, 21] on icon "close" at bounding box center [548, 22] width 22 height 22
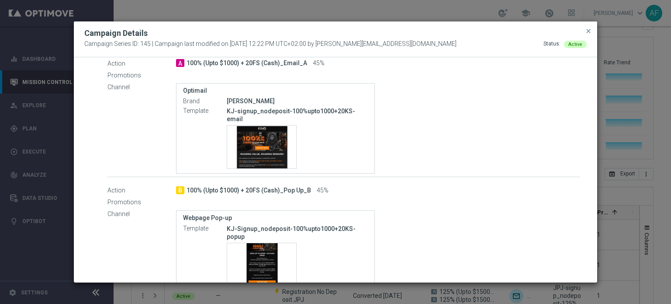
scroll to position [233, 0]
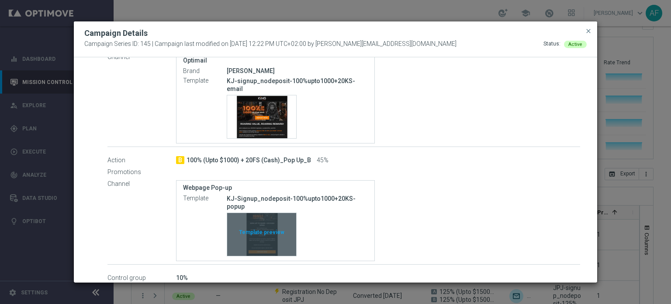
click at [260, 221] on div "Template preview" at bounding box center [261, 234] width 69 height 43
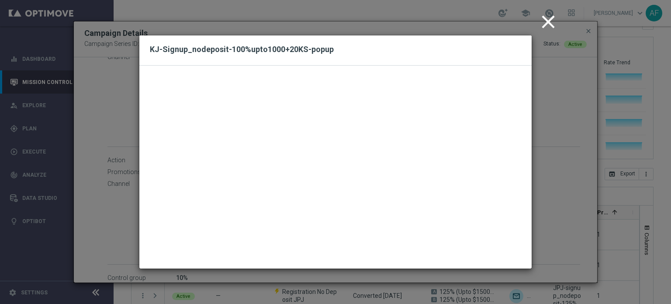
click at [546, 21] on icon "close" at bounding box center [548, 22] width 22 height 22
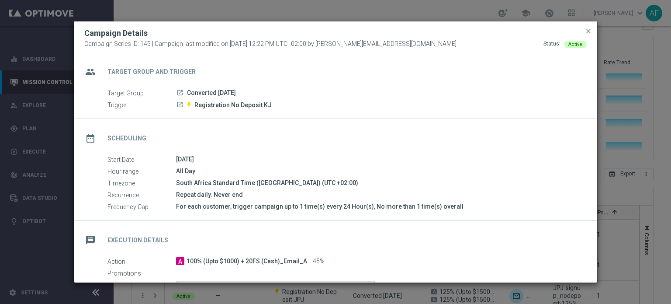
scroll to position [0, 0]
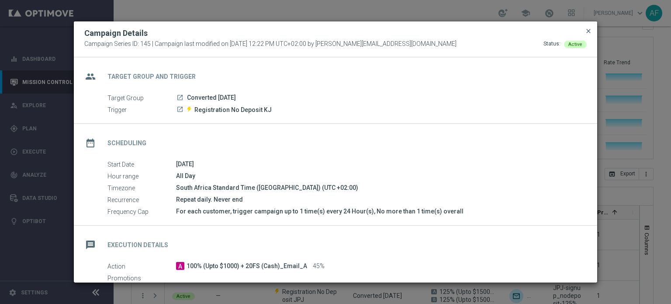
click at [587, 31] on span "close" at bounding box center [588, 31] width 7 height 7
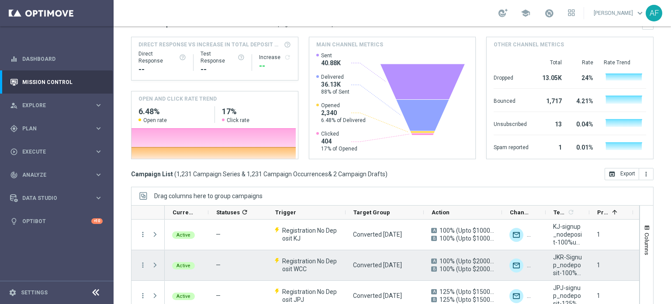
scroll to position [44, 0]
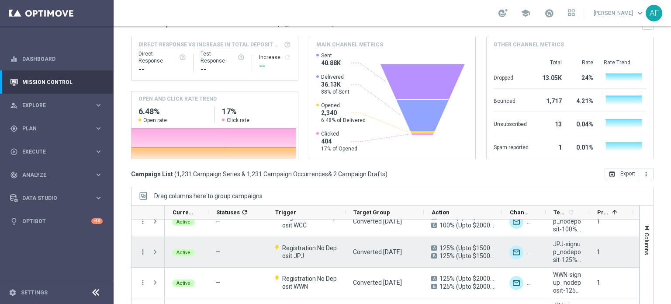
click at [142, 251] on icon "more_vert" at bounding box center [143, 252] width 8 height 8
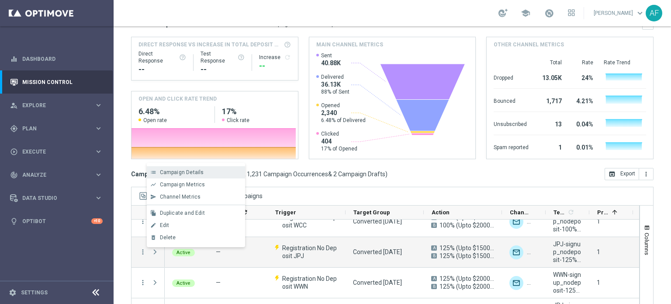
click at [196, 171] on span "Campaign Details" at bounding box center [182, 172] width 44 height 6
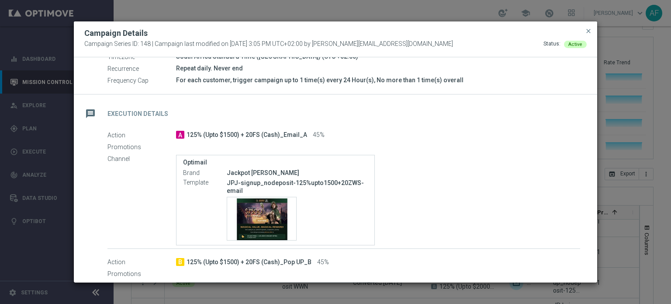
scroll to position [218, 0]
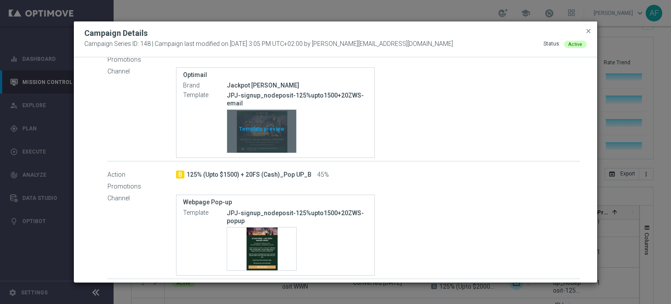
click at [265, 144] on div "Template preview" at bounding box center [261, 131] width 69 height 43
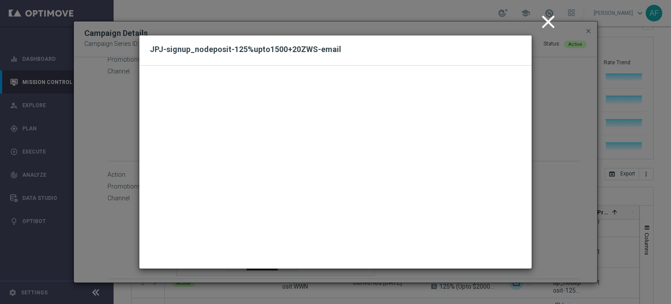
click at [546, 21] on icon "close" at bounding box center [548, 22] width 22 height 22
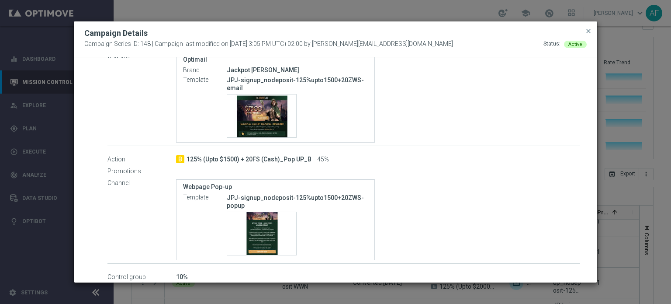
scroll to position [241, 0]
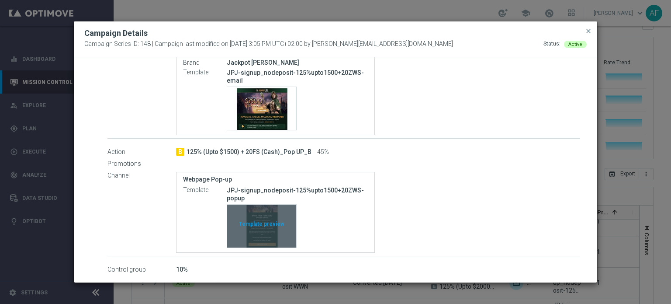
click at [272, 213] on div "Template preview" at bounding box center [261, 225] width 69 height 43
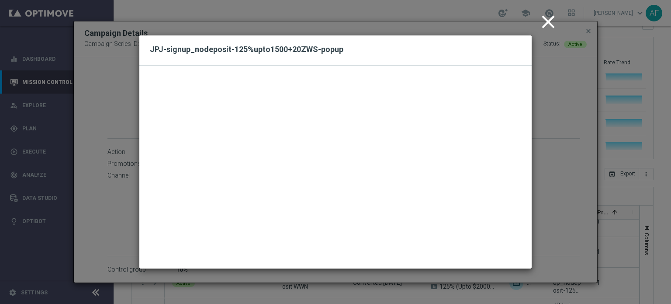
drag, startPoint x: 550, startPoint y: 25, endPoint x: 555, endPoint y: 24, distance: 4.8
click at [550, 24] on icon "close" at bounding box center [548, 22] width 22 height 22
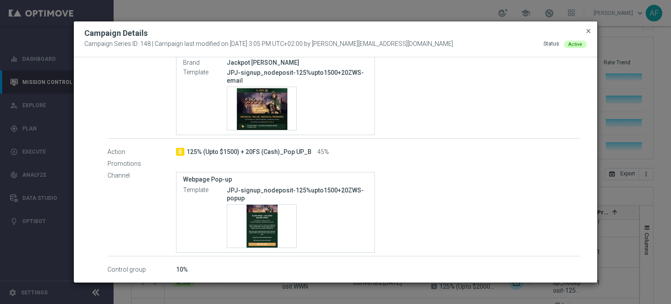
click at [588, 33] on span "close" at bounding box center [588, 31] width 7 height 7
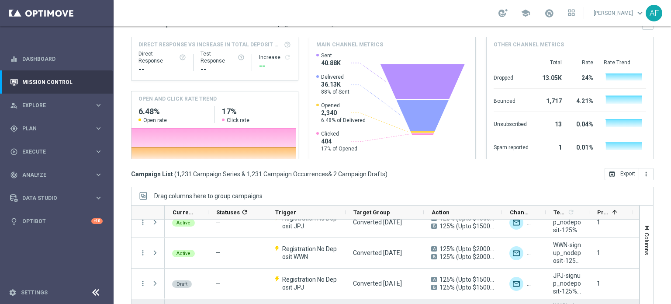
scroll to position [87, 0]
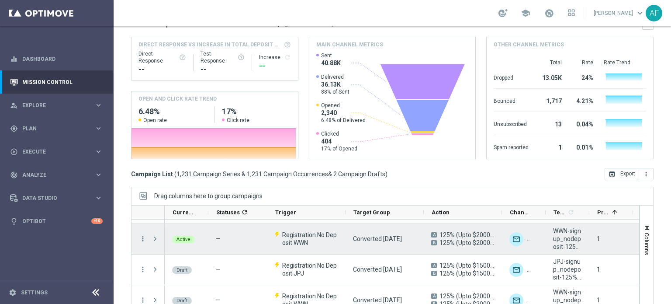
click at [145, 237] on icon "more_vert" at bounding box center [143, 239] width 8 height 8
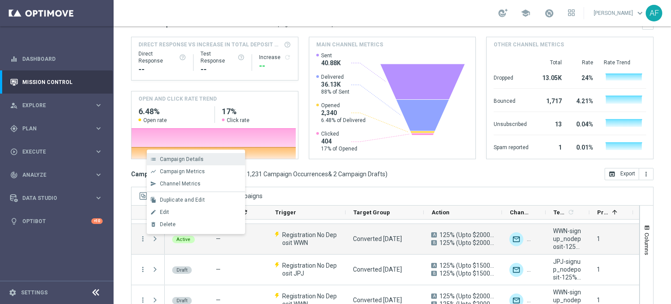
click at [198, 160] on span "Campaign Details" at bounding box center [182, 159] width 44 height 6
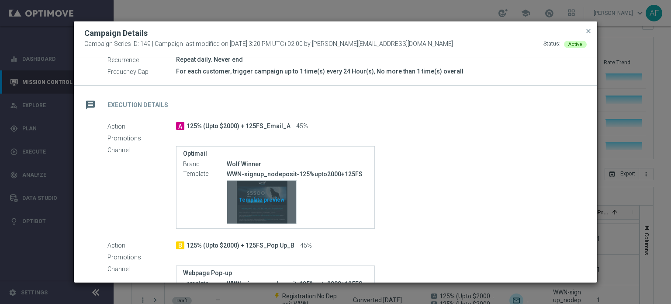
scroll to position [175, 0]
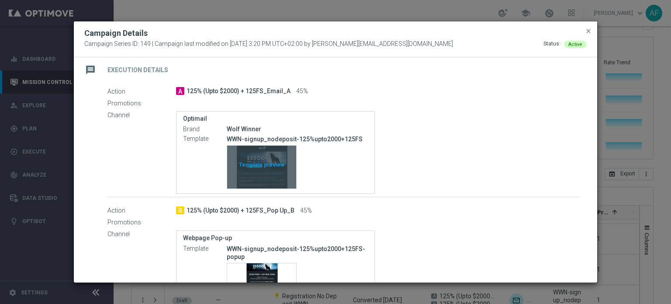
click at [266, 167] on div "Template preview" at bounding box center [261, 166] width 69 height 43
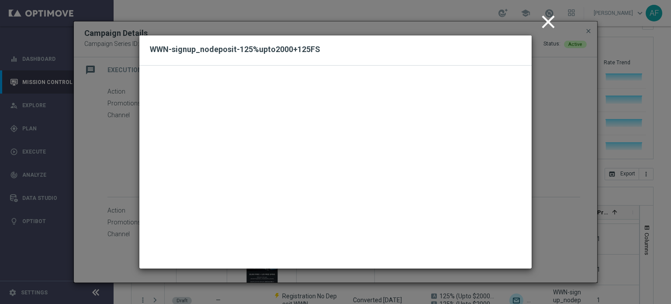
click at [550, 24] on icon "close" at bounding box center [548, 22] width 22 height 22
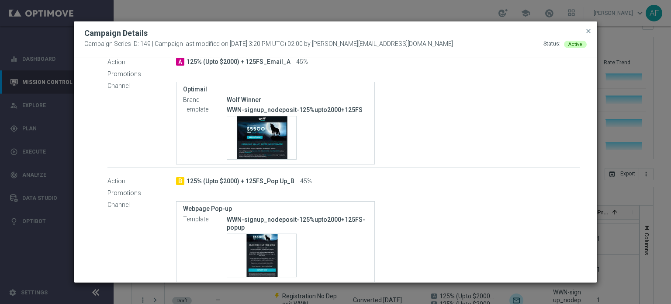
scroll to position [233, 0]
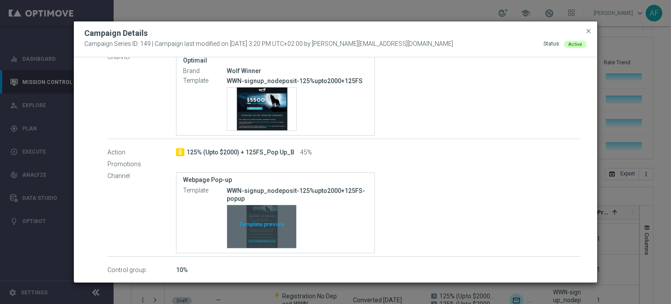
click at [256, 220] on div "Template preview" at bounding box center [261, 226] width 69 height 43
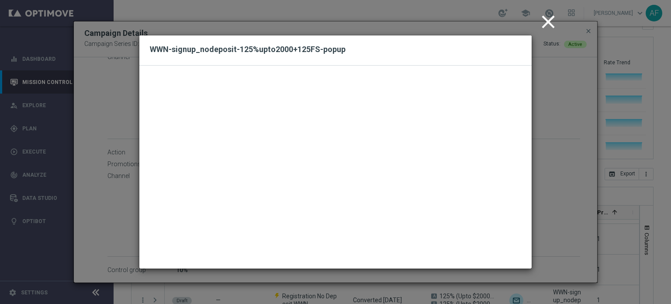
click at [542, 24] on icon "close" at bounding box center [548, 22] width 22 height 22
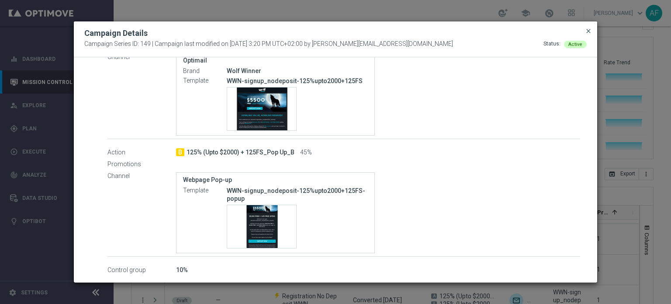
click at [589, 29] on span "close" at bounding box center [588, 31] width 7 height 7
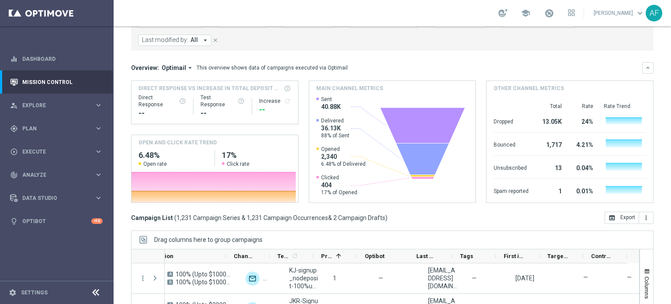
scroll to position [0, 0]
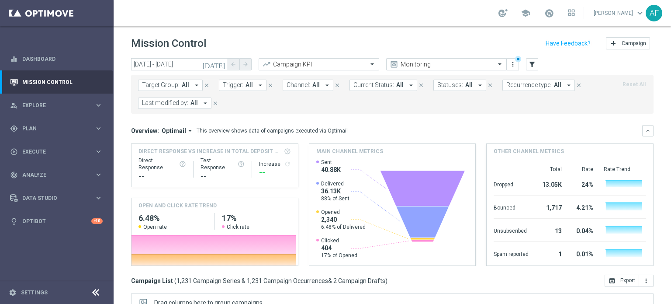
click at [223, 64] on icon "today" at bounding box center [214, 64] width 24 height 8
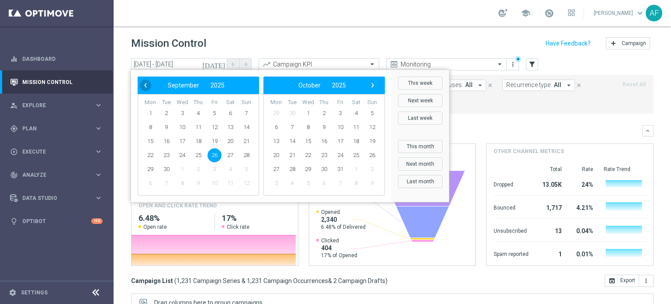
click at [145, 86] on span "‹" at bounding box center [145, 84] width 11 height 11
click at [217, 111] on span "1" at bounding box center [214, 113] width 14 height 14
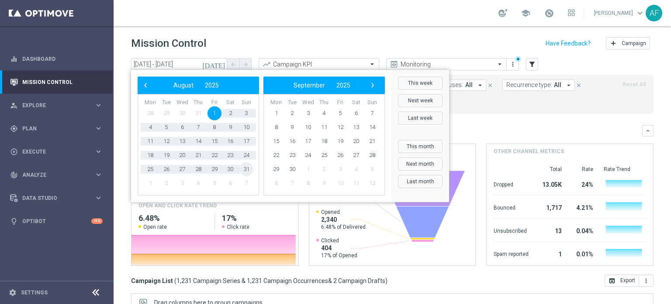
click at [245, 170] on span "31" at bounding box center [246, 169] width 14 height 14
type input "01 Aug 2025 - 31 Aug 2025"
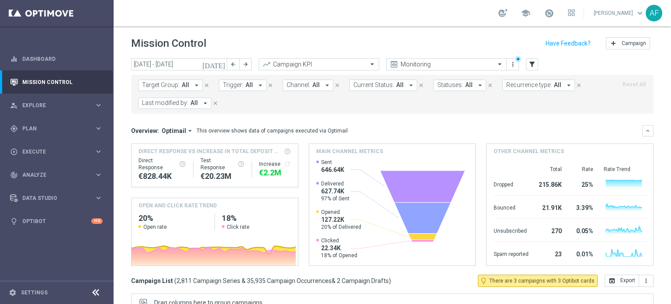
click at [256, 86] on icon "arrow_drop_down" at bounding box center [260, 85] width 8 height 8
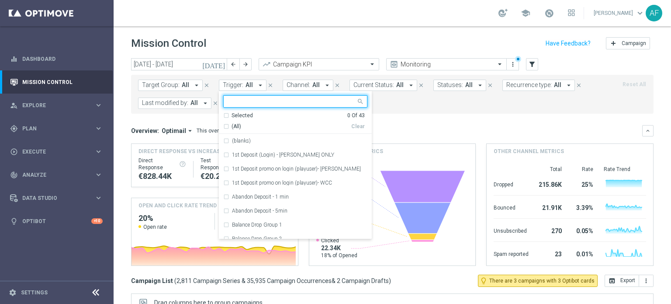
click at [233, 126] on span "(All)" at bounding box center [237, 126] width 10 height 7
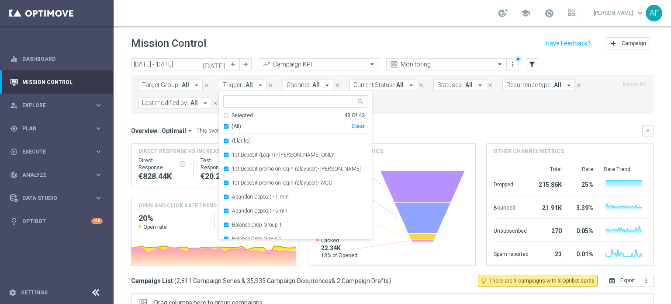
click at [474, 117] on mini-dashboard "Overview: Optimail arrow_drop_down This overview shows data of campaigns execut…" at bounding box center [392, 194] width 522 height 161
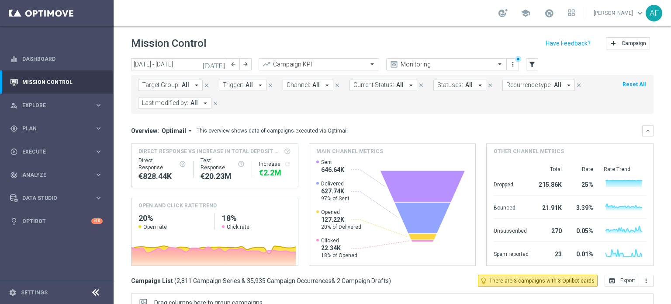
click at [239, 85] on span "Trigger:" at bounding box center [233, 84] width 21 height 7
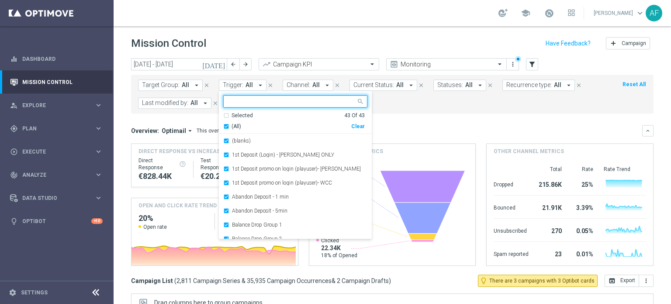
click at [395, 120] on mini-dashboard "Overview: Optimail arrow_drop_down This overview shows data of campaigns execut…" at bounding box center [392, 194] width 522 height 161
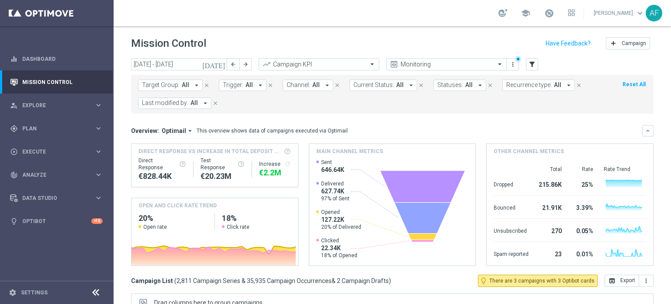
click at [250, 84] on span "All" at bounding box center [248, 84] width 7 height 7
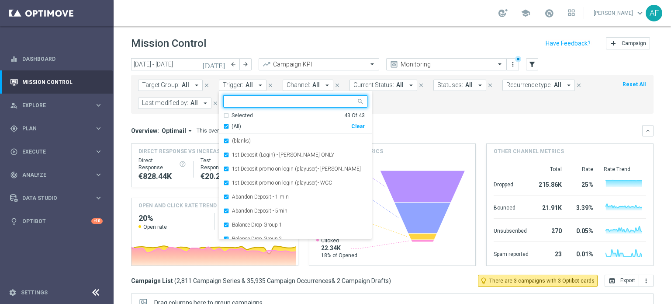
click at [227, 114] on div "Selected 43 Of 43" at bounding box center [294, 115] width 142 height 7
click at [223, 125] on div "(All)" at bounding box center [287, 126] width 128 height 7
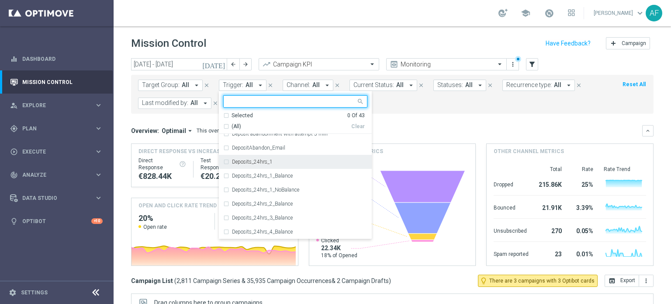
click at [290, 99] on input "text" at bounding box center [292, 101] width 128 height 7
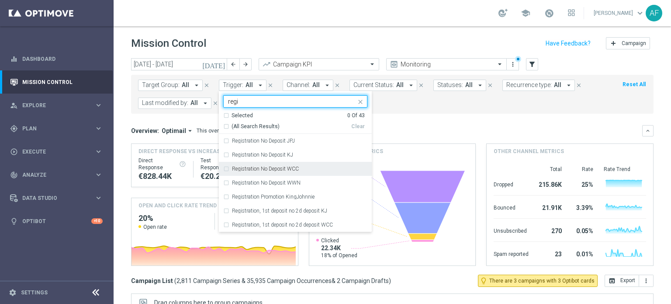
click at [251, 170] on label "Registration No Deposit WCC" at bounding box center [265, 168] width 67 height 5
type input "regi"
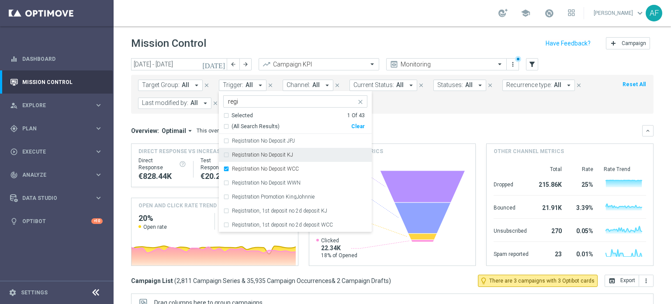
click at [251, 157] on label "Registration No Deposit KJ" at bounding box center [262, 154] width 61 height 5
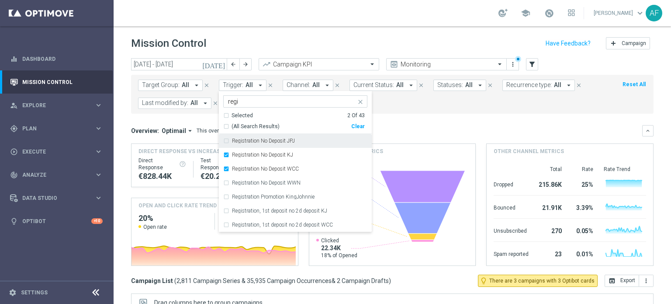
click at [250, 139] on label "Registration No Deposit JPJ" at bounding box center [263, 140] width 63 height 5
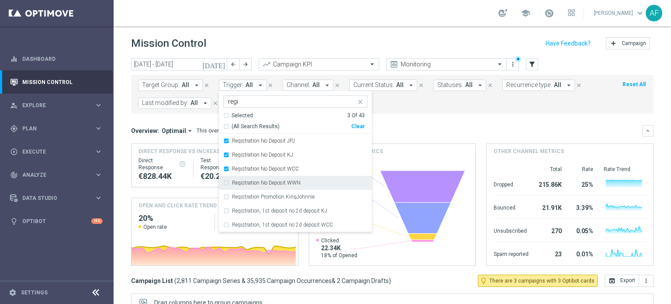
click at [256, 182] on label "Registration No Deposit WWN" at bounding box center [266, 182] width 69 height 5
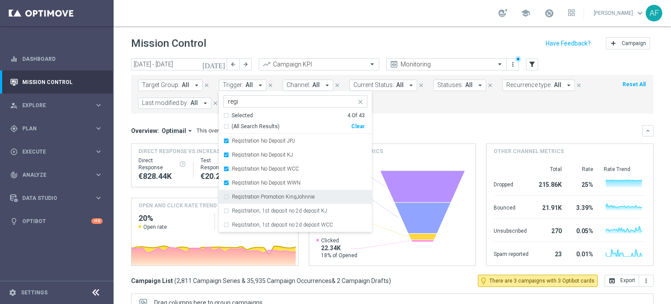
click at [305, 198] on label "Registration Promotion KingJohnnie" at bounding box center [273, 196] width 83 height 5
click at [434, 122] on mini-dashboard "Overview: Optimail arrow_drop_down This overview shows data of campaigns execut…" at bounding box center [392, 194] width 522 height 161
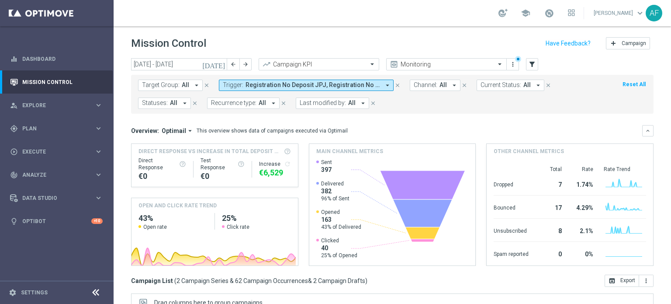
click at [221, 65] on icon "today" at bounding box center [214, 64] width 24 height 8
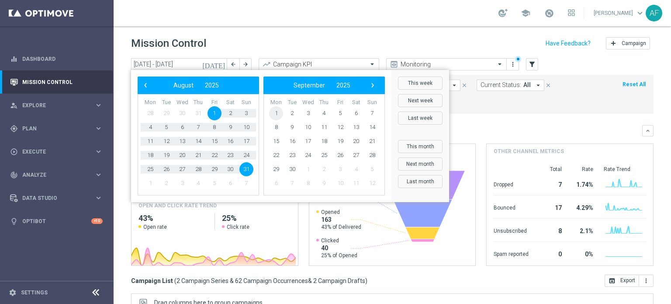
click at [274, 110] on span "1" at bounding box center [276, 113] width 14 height 14
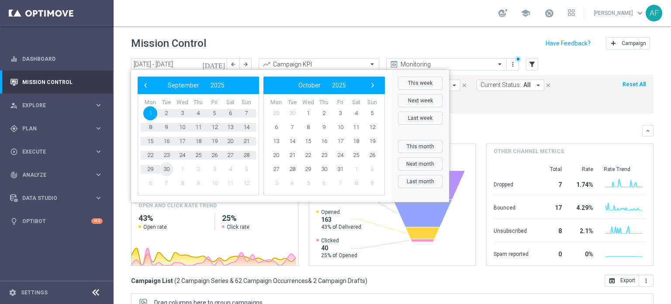
click at [169, 169] on span "30" at bounding box center [166, 169] width 14 height 14
type input "01 Sep 2025 - 30 Sep 2025"
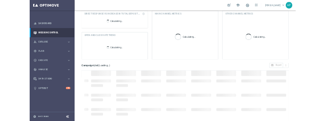
scroll to position [150, 0]
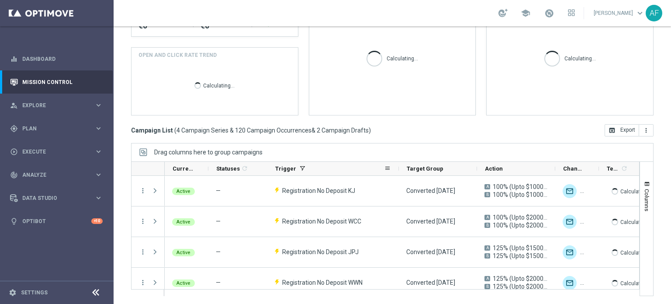
drag, startPoint x: 344, startPoint y: 168, endPoint x: 398, endPoint y: 167, distance: 54.2
click at [398, 167] on div at bounding box center [398, 169] width 3 height 14
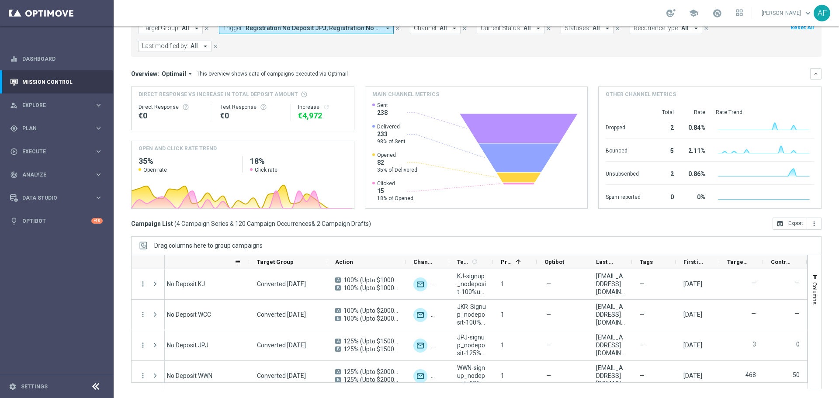
scroll to position [0, 0]
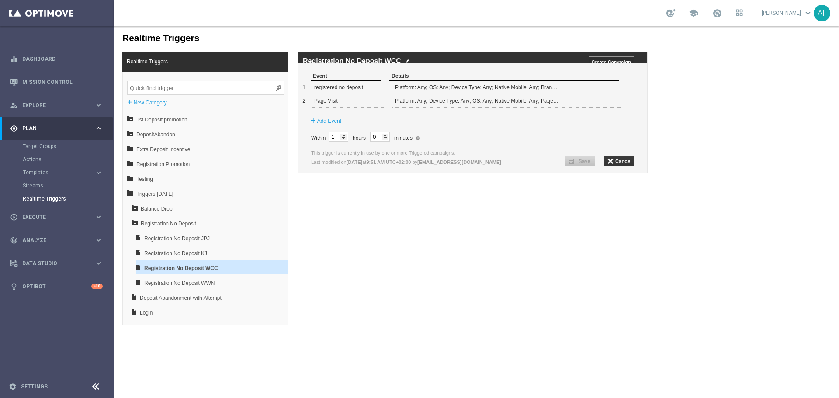
scroll to position [43, 0]
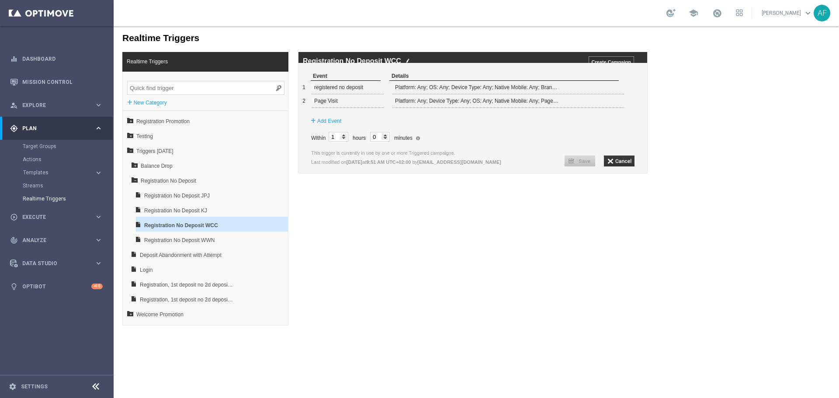
click at [733, 99] on div "Realtime Triggers Realtime Triggers + New Category 1st Deposit promotion Deposi…" at bounding box center [476, 175] width 725 height 299
